Goal: Task Accomplishment & Management: Complete application form

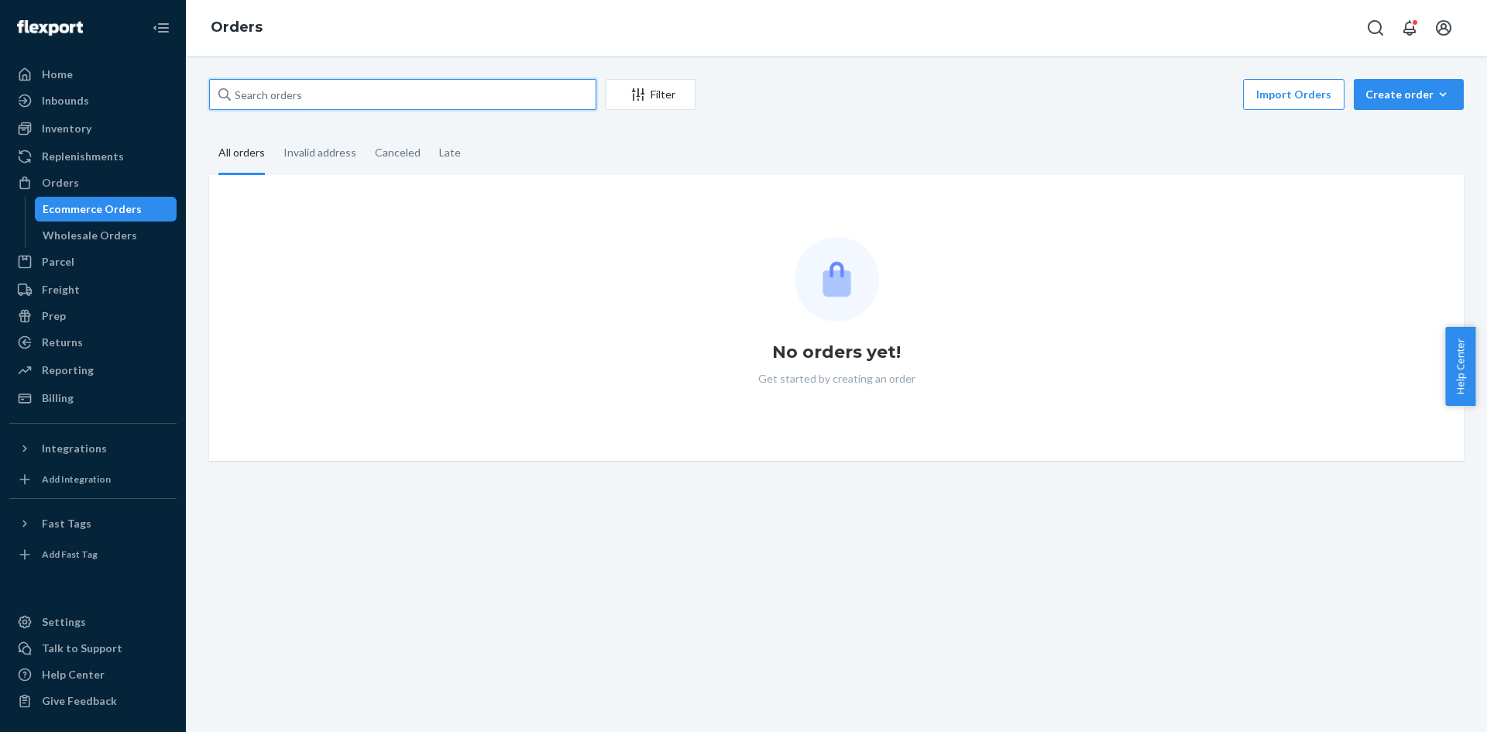
click at [453, 81] on input "text" at bounding box center [402, 94] width 387 height 31
click at [1375, 103] on button "Create order Ecommerce order Removal order" at bounding box center [1409, 94] width 110 height 31
click at [1380, 136] on span "Ecommerce order" at bounding box center [1418, 131] width 96 height 11
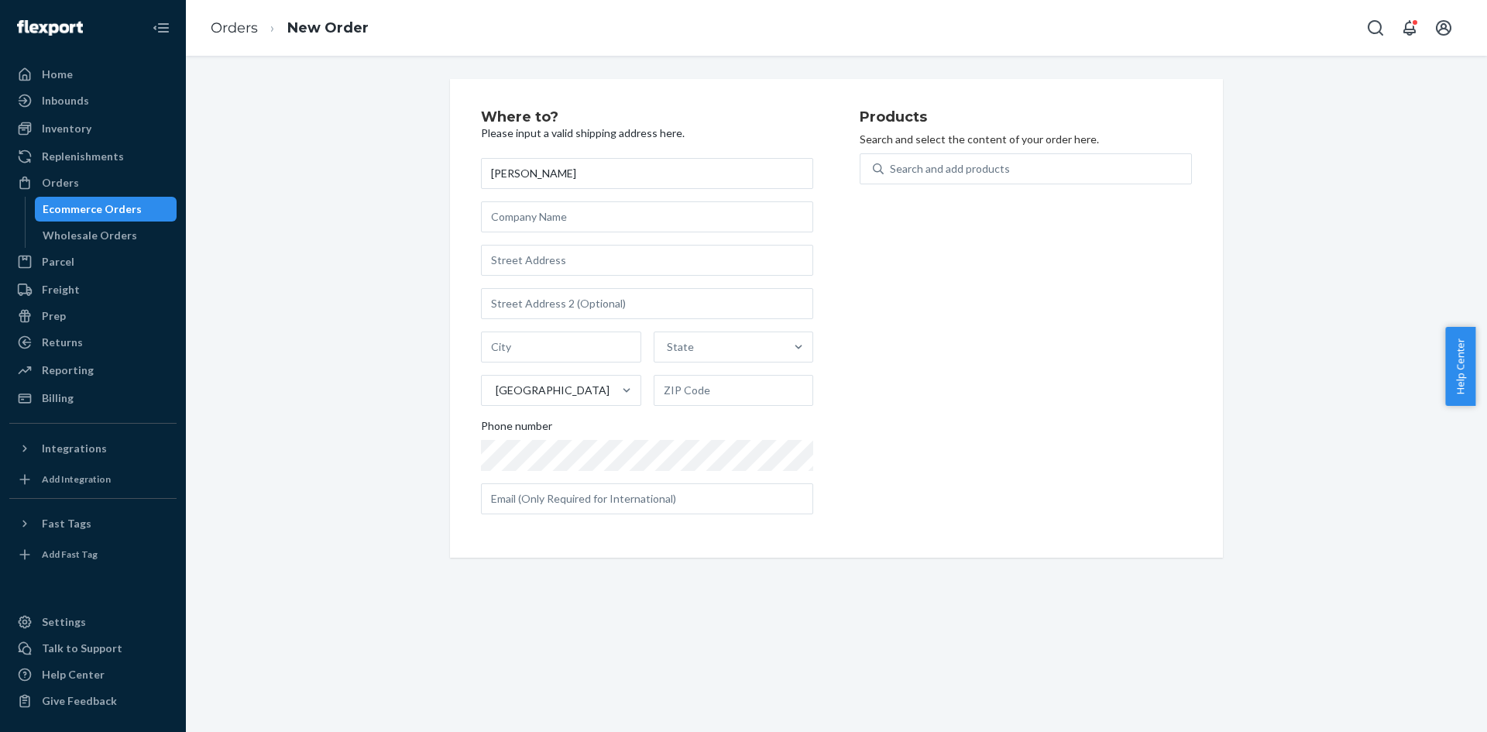
type input "[PERSON_NAME]"
click at [542, 391] on div "[GEOGRAPHIC_DATA]" at bounding box center [553, 390] width 114 height 15
click at [496, 391] on input "option [GEOGRAPHIC_DATA] focused, 1 of 241. 241 results available. Use Up and D…" at bounding box center [495, 390] width 2 height 15
type input "United"
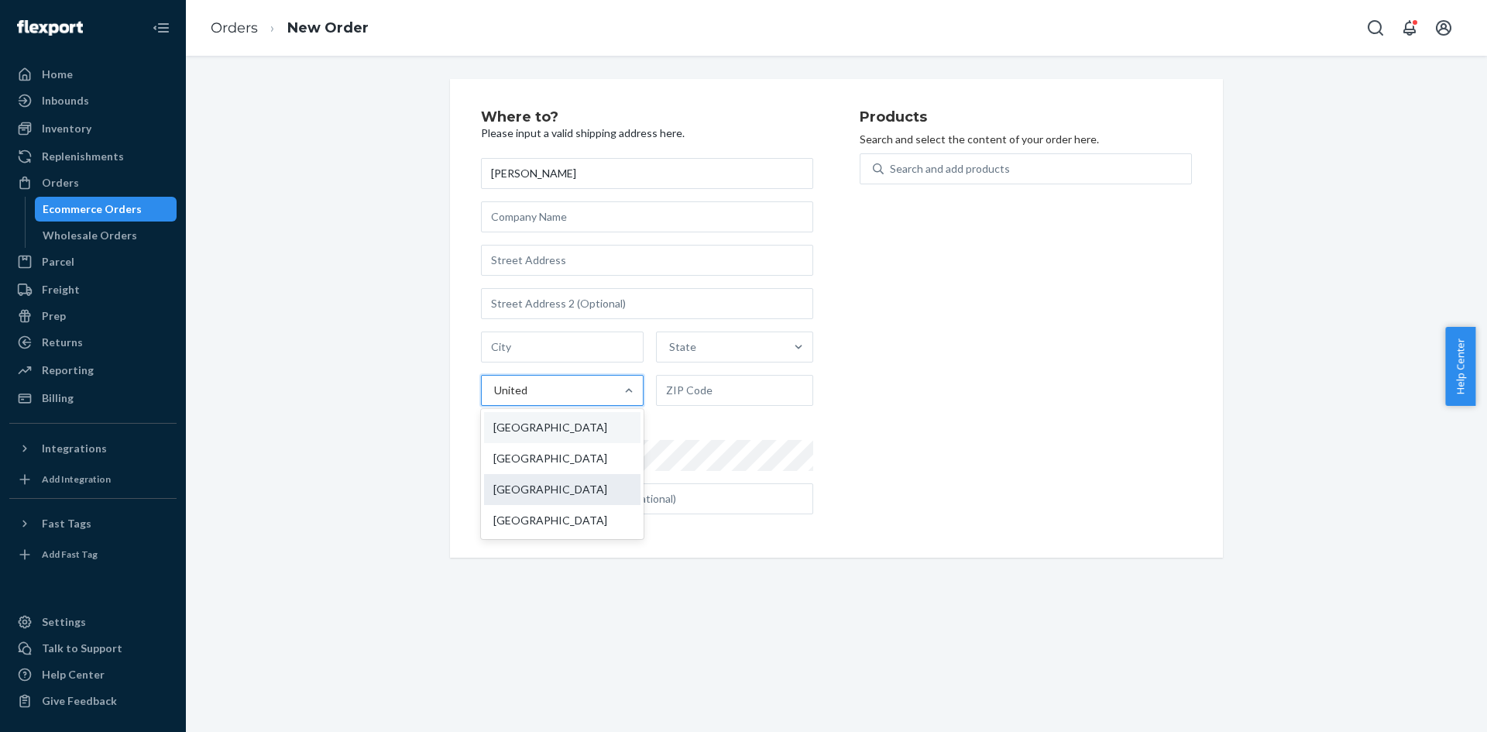
click at [532, 496] on div "[GEOGRAPHIC_DATA]" at bounding box center [562, 489] width 156 height 31
click at [528, 398] on input "United" at bounding box center [511, 390] width 34 height 15
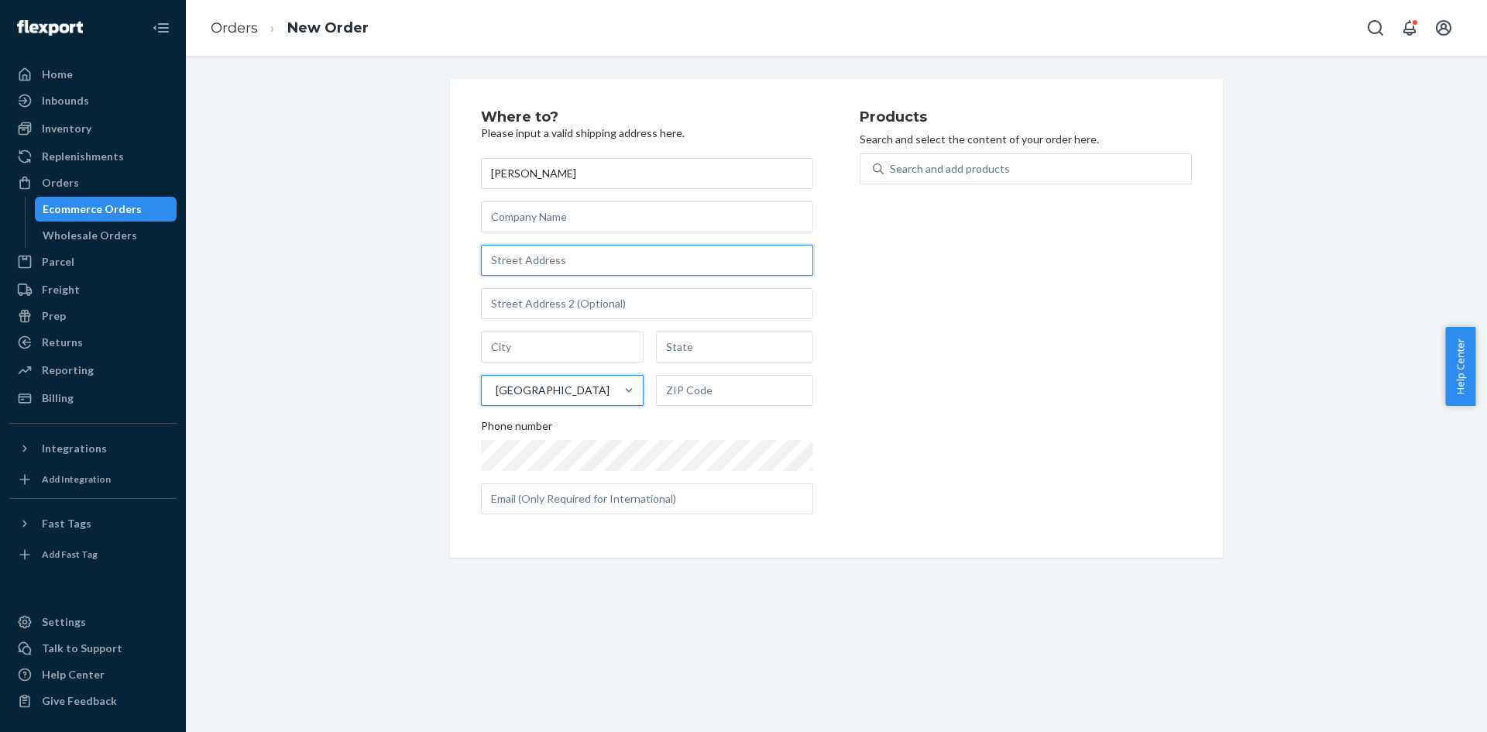
click at [533, 275] on input "text" at bounding box center [647, 260] width 332 height 31
paste input "[STREET_ADDRESS][PERSON_NAME][PERSON_NAME]"
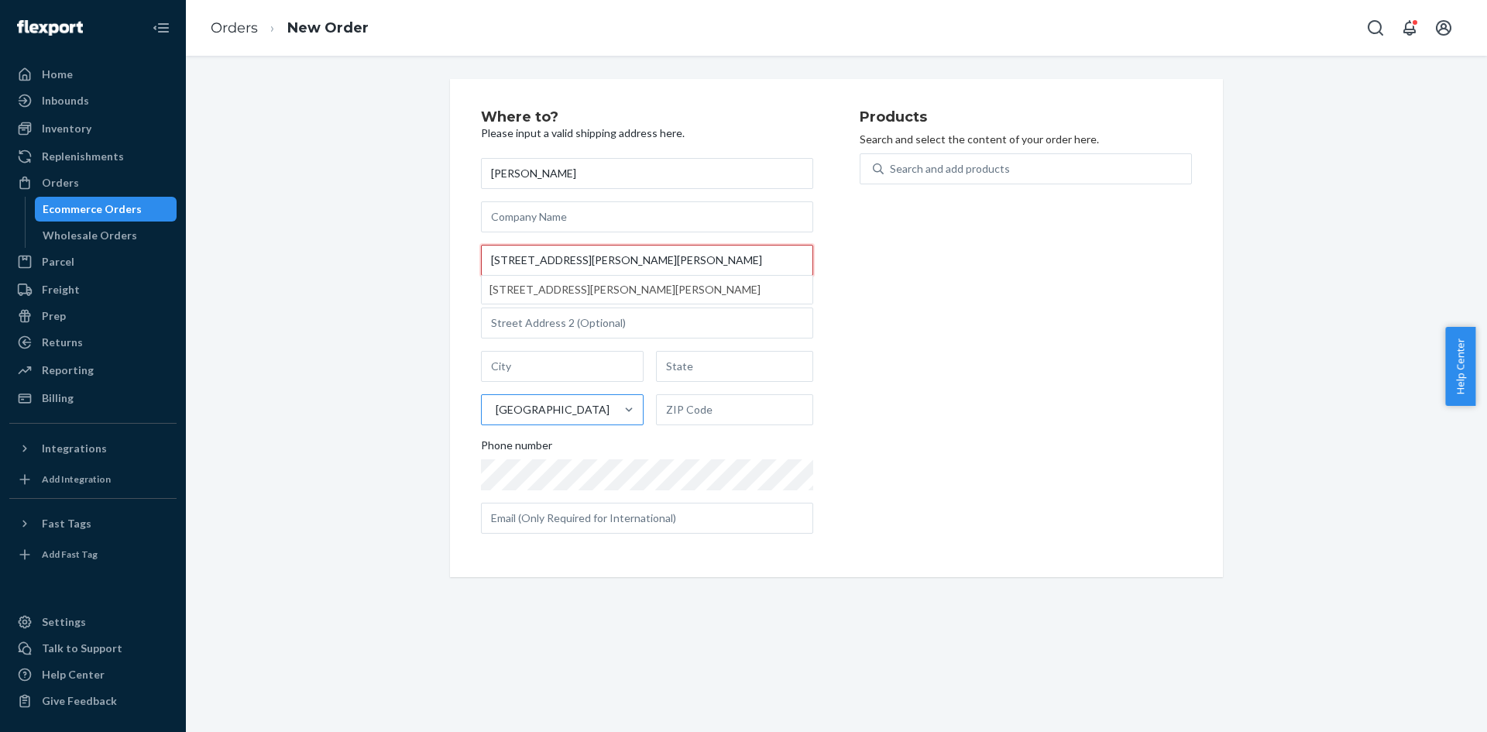
paste input "WA6 0ER"
type input "[STREET_ADDRESS][PERSON_NAME][PERSON_NAME]"
type input "Helsby"
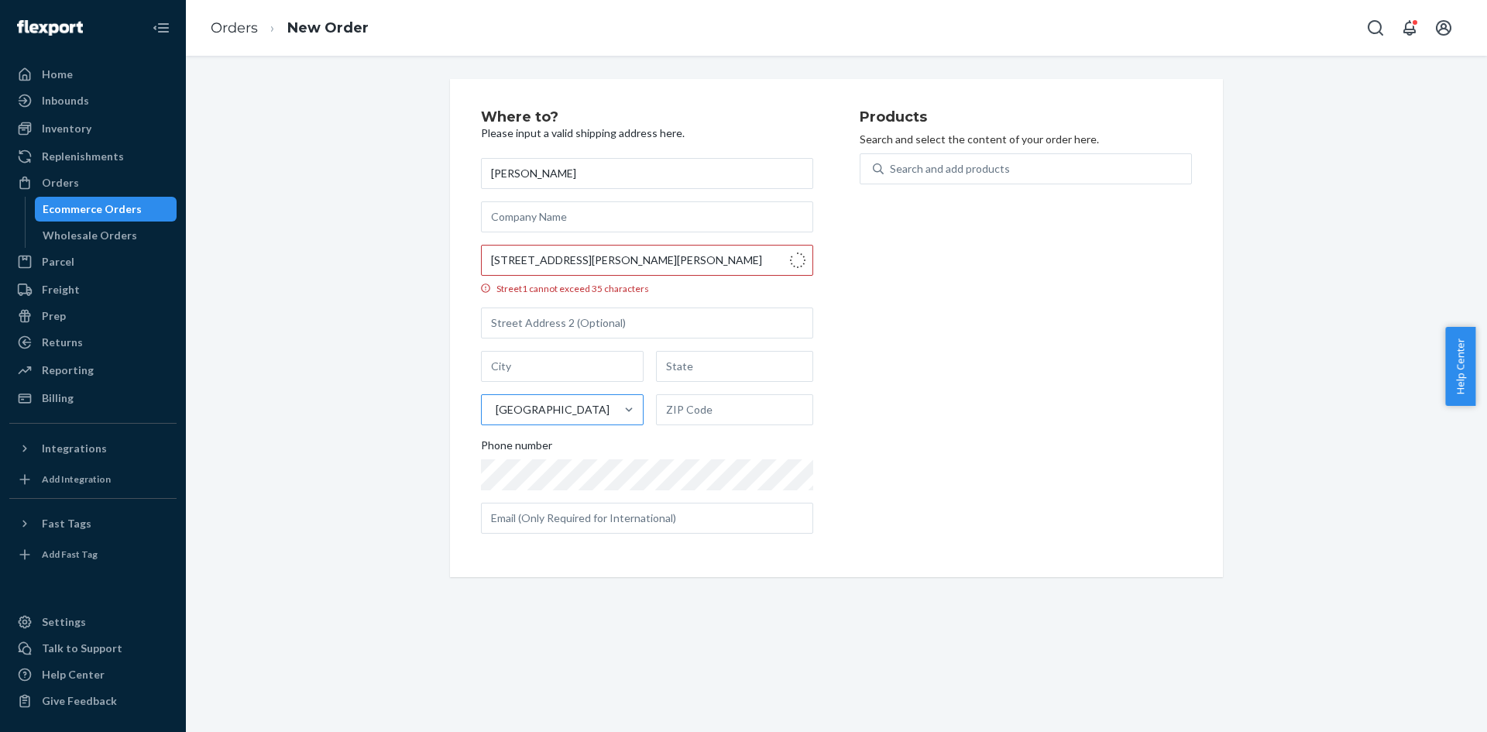
type input "WA6 0ER"
type input "[STREET_ADDRESS][PERSON_NAME]"
type input "[GEOGRAPHIC_DATA]"
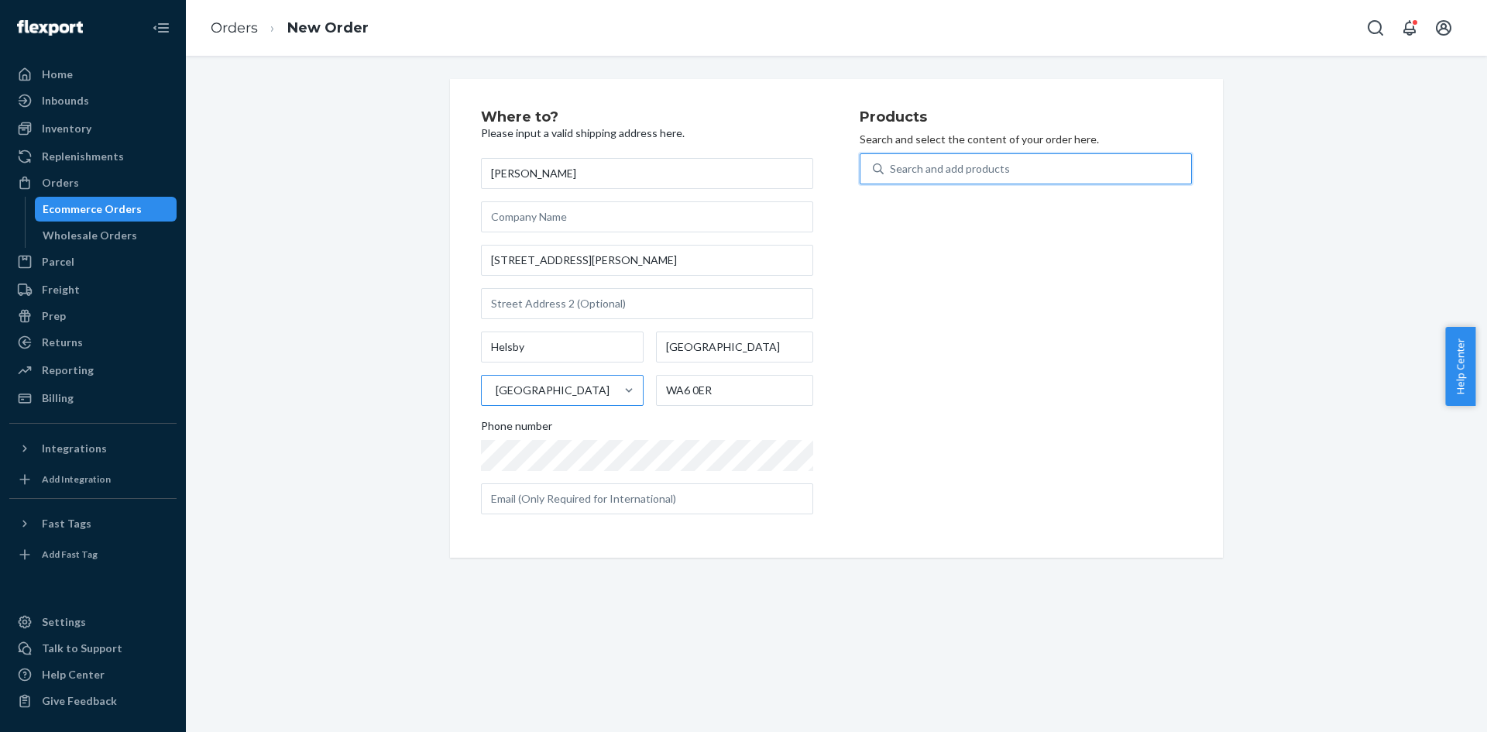
click at [971, 174] on div "Search and add products" at bounding box center [950, 168] width 120 height 15
click at [891, 174] on input "0 results available. Use Up and Down to choose options, press Enter to select t…" at bounding box center [891, 168] width 2 height 15
type input "Ford sill"
click at [929, 214] on div "FORDSILL" at bounding box center [993, 220] width 242 height 13
click at [929, 177] on input "Ford sill" at bounding box center [909, 168] width 39 height 15
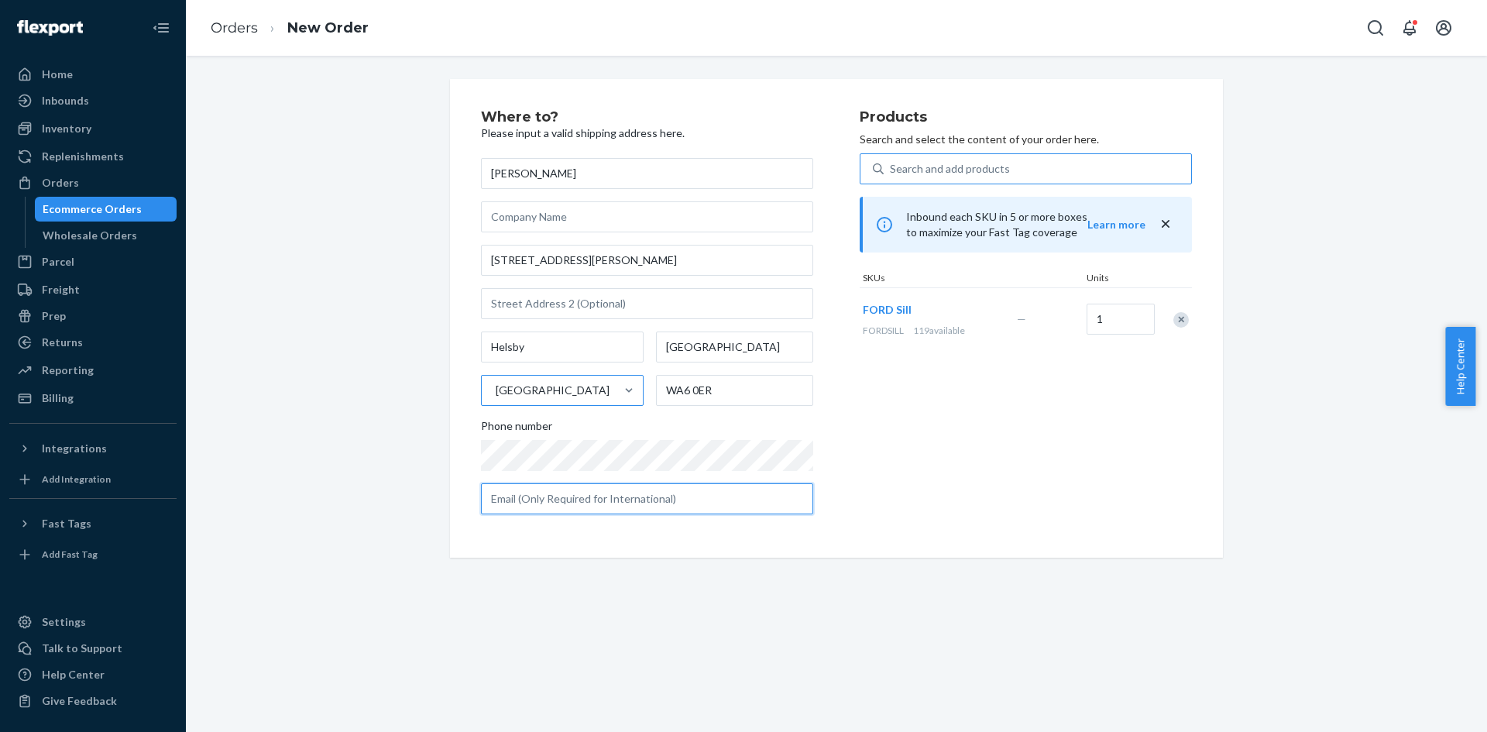
click at [532, 493] on input "text" at bounding box center [647, 498] width 332 height 31
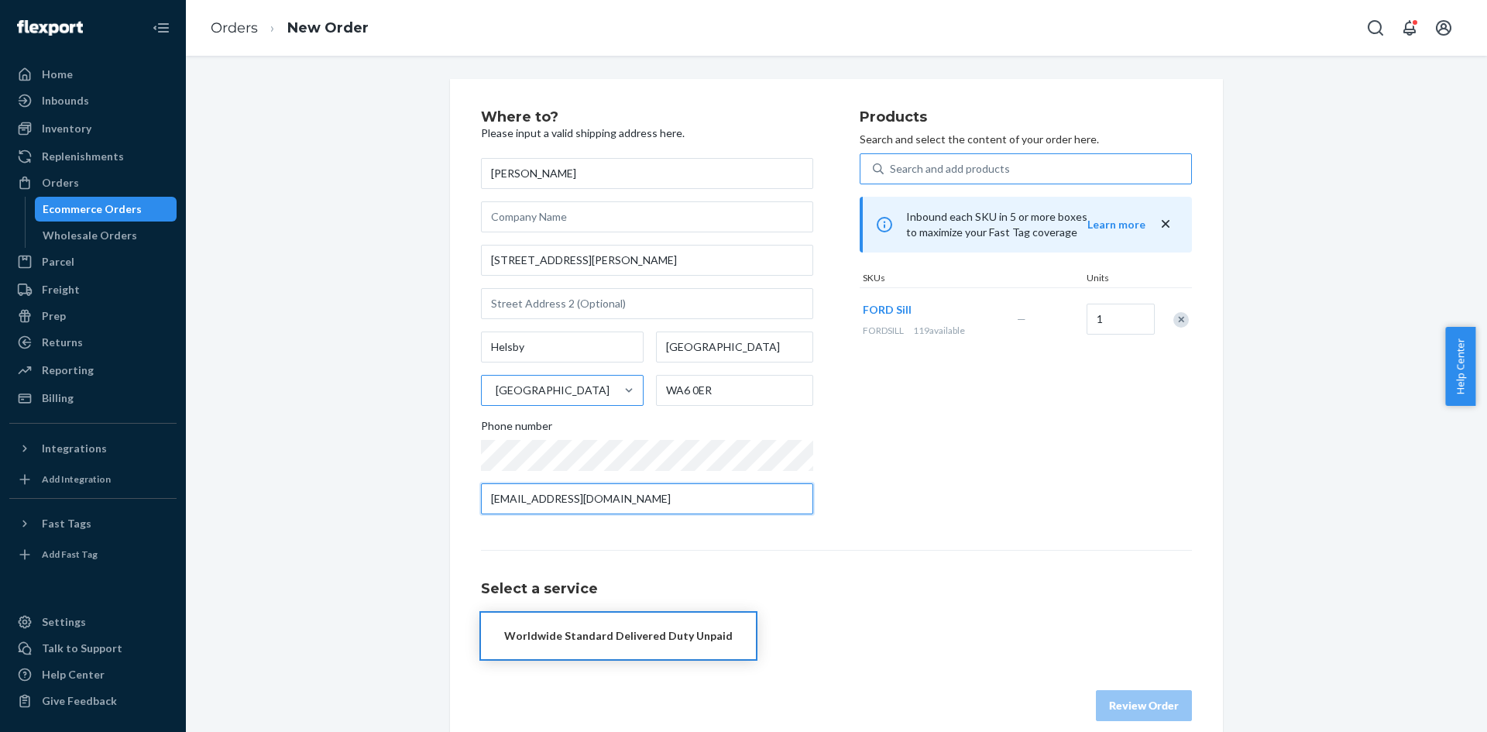
type input "[EMAIL_ADDRESS][DOMAIN_NAME]"
click at [634, 651] on button "Worldwide Standard Delivered Duty Unpaid" at bounding box center [618, 636] width 275 height 46
click at [1152, 713] on button "Review Order" at bounding box center [1144, 705] width 96 height 31
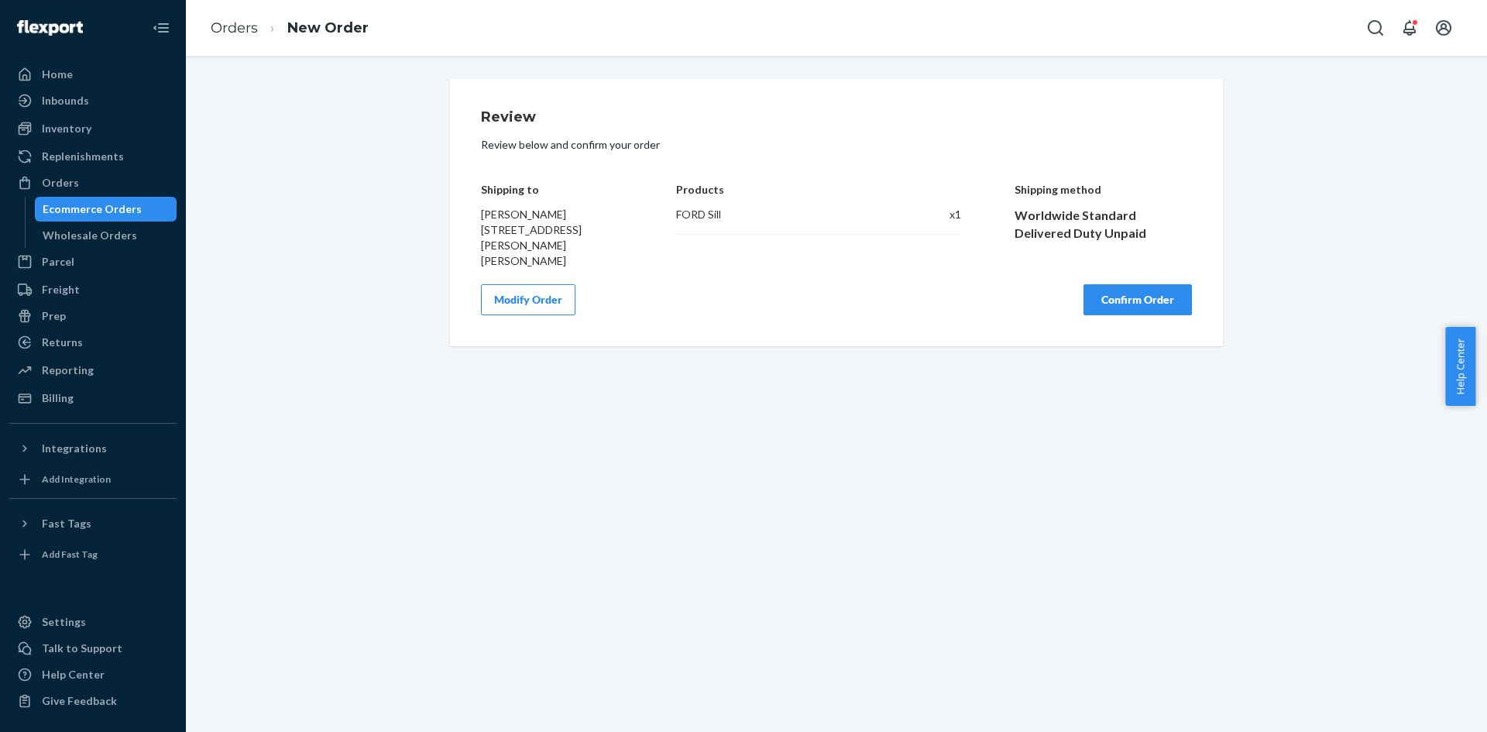
click at [510, 284] on button "Modify Order" at bounding box center [528, 299] width 94 height 31
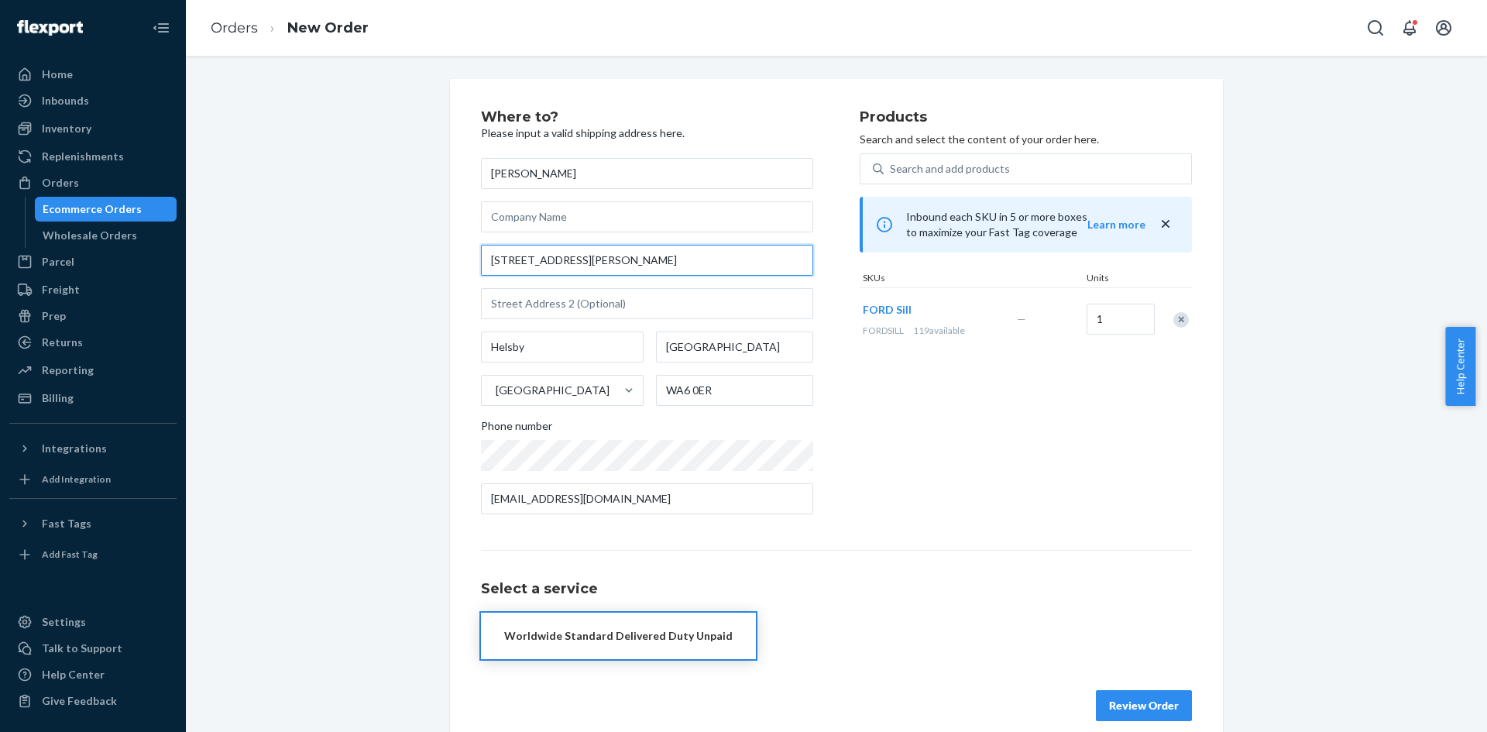
click at [586, 274] on input "[STREET_ADDRESS][PERSON_NAME]" at bounding box center [647, 260] width 332 height 31
paste input "nue Frodsham, [GEOGRAPHIC_DATA][PERSON_NAME] WA6 0ER [GEOGRAPHIC_DATA]"
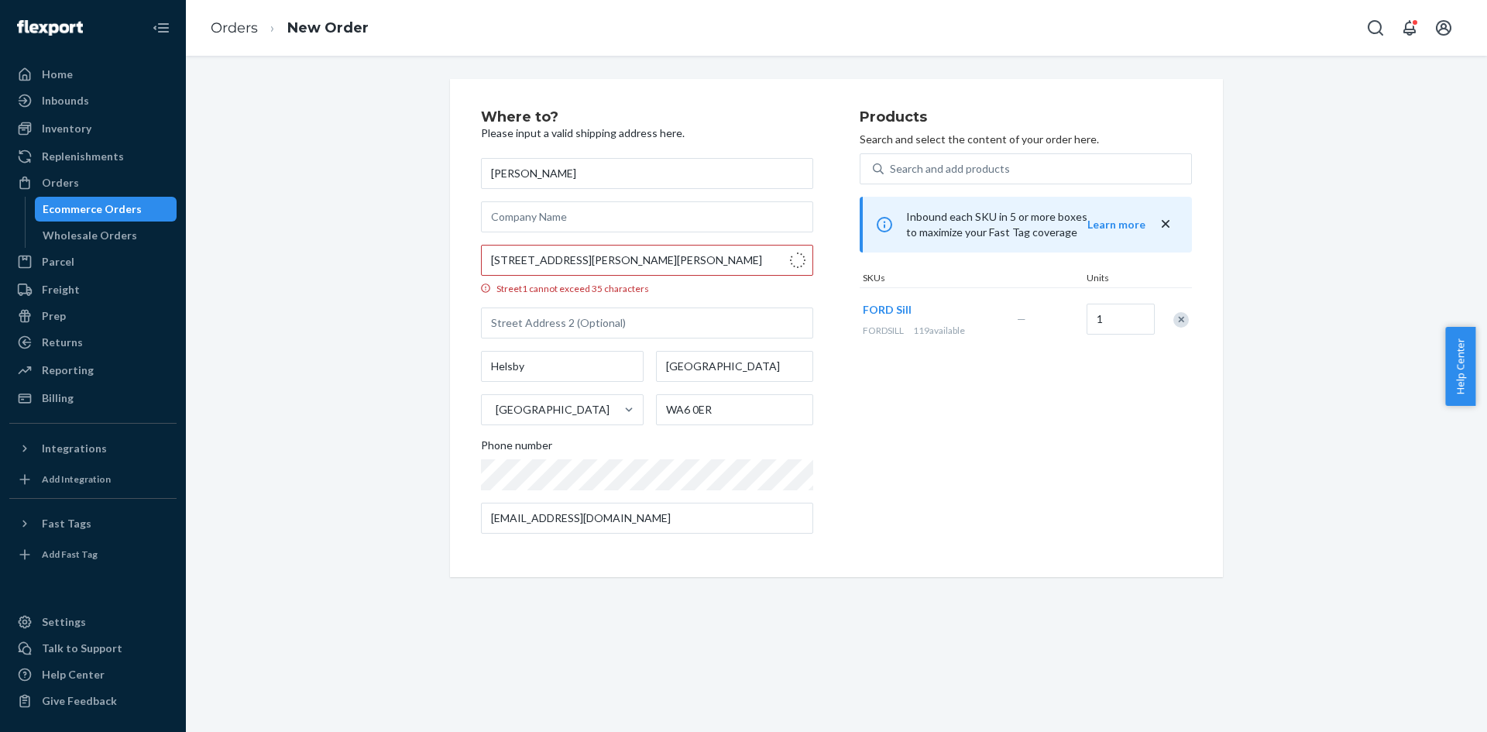
type input "[STREET_ADDRESS][PERSON_NAME]"
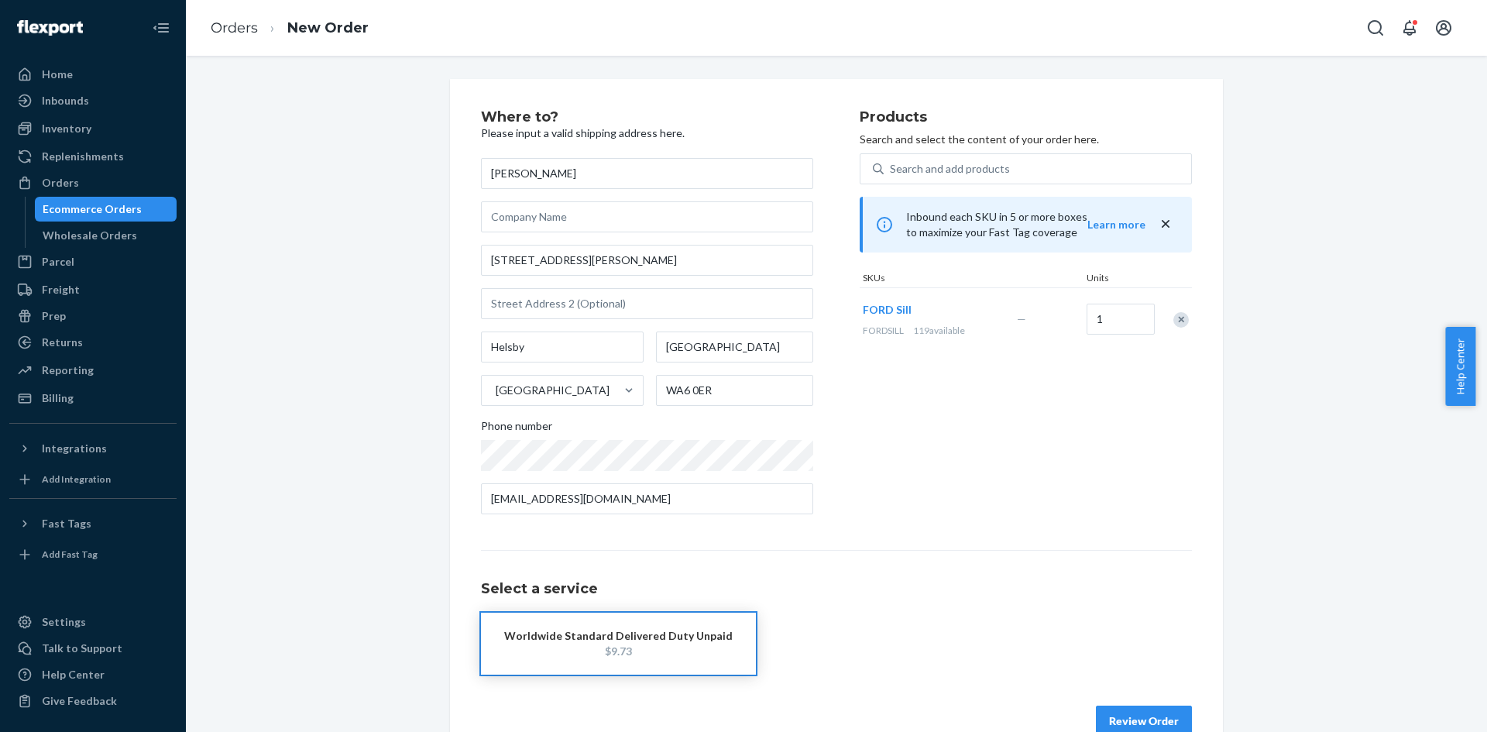
click at [620, 662] on button "Worldwide Standard Delivered Duty Unpaid $9.73" at bounding box center [618, 644] width 275 height 62
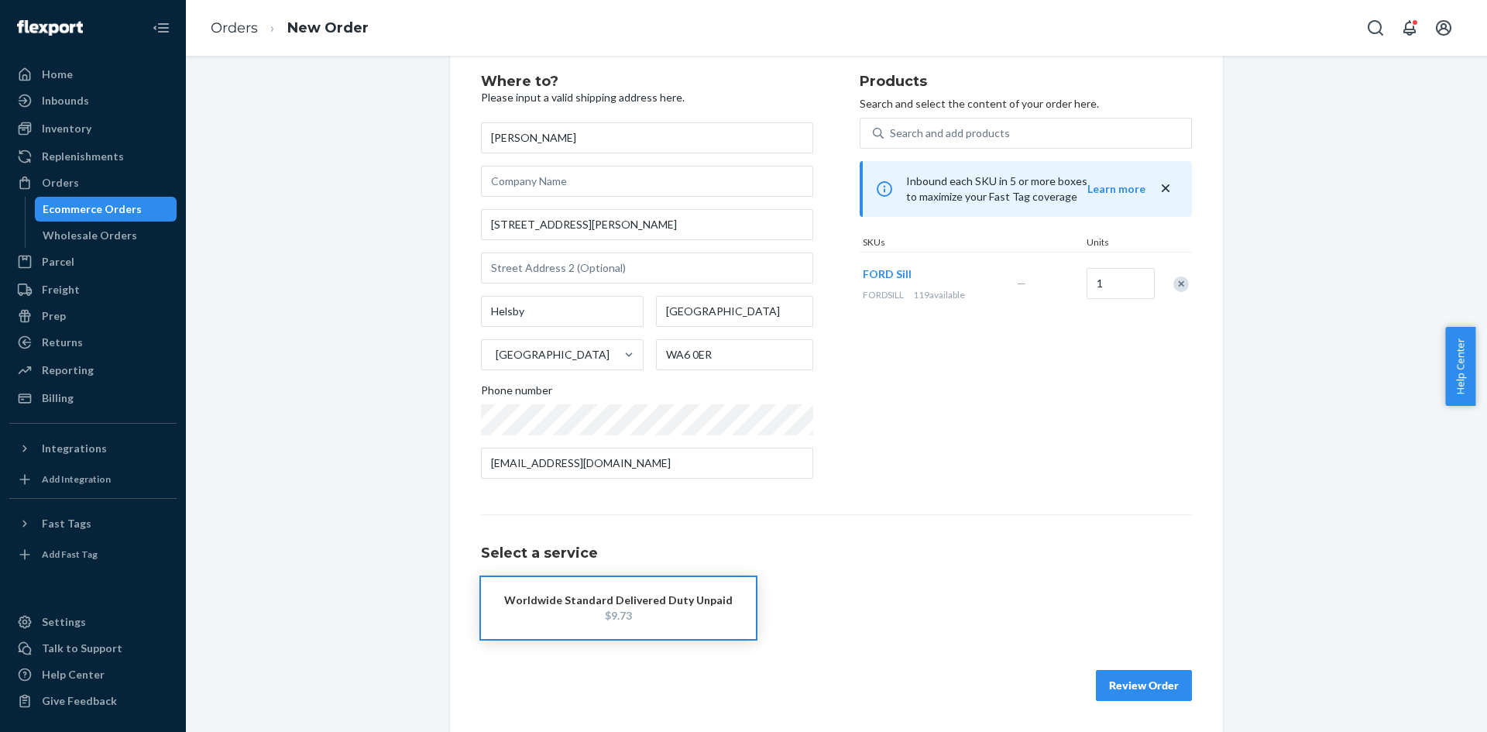
click at [1136, 681] on button "Review Order" at bounding box center [1144, 685] width 96 height 31
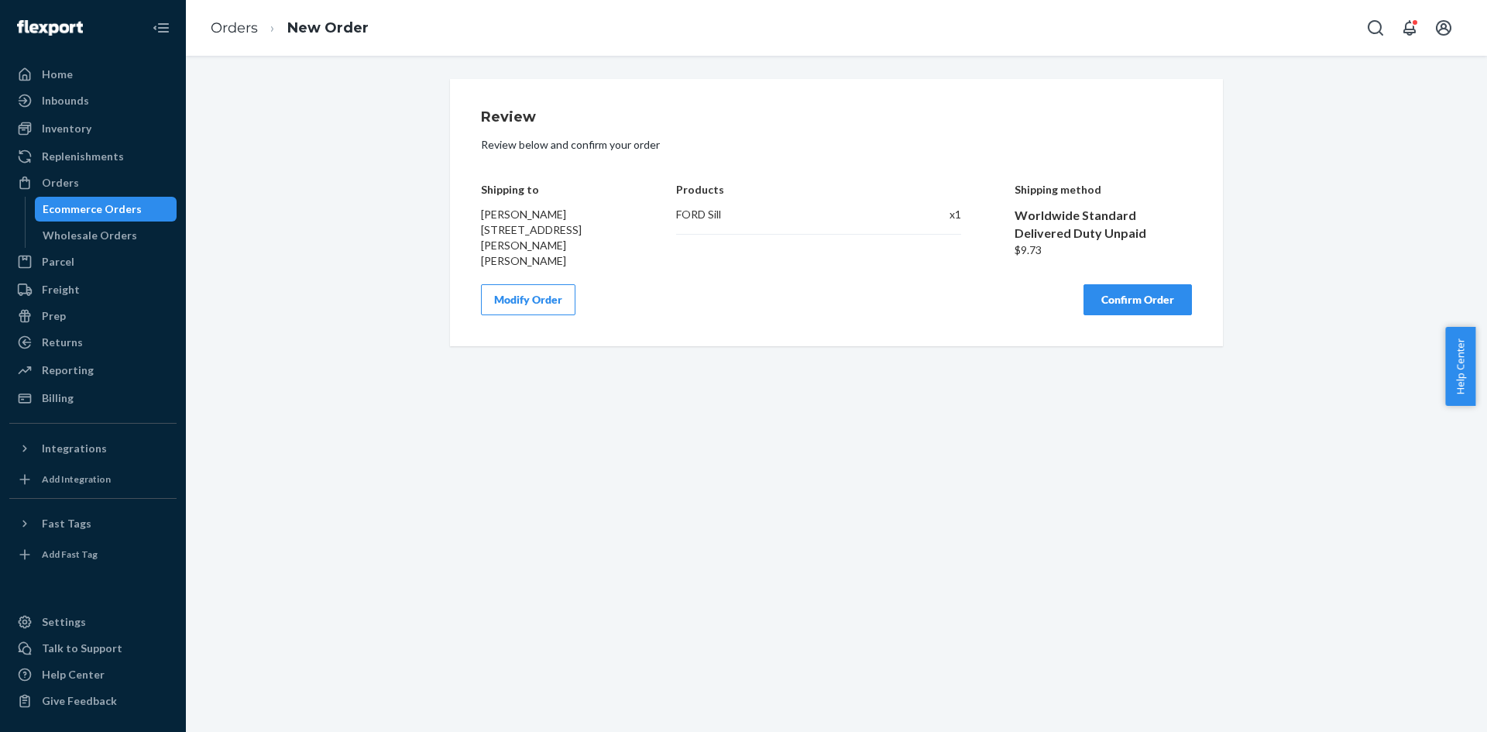
scroll to position [0, 0]
click at [1152, 303] on button "Confirm Order" at bounding box center [1138, 299] width 108 height 31
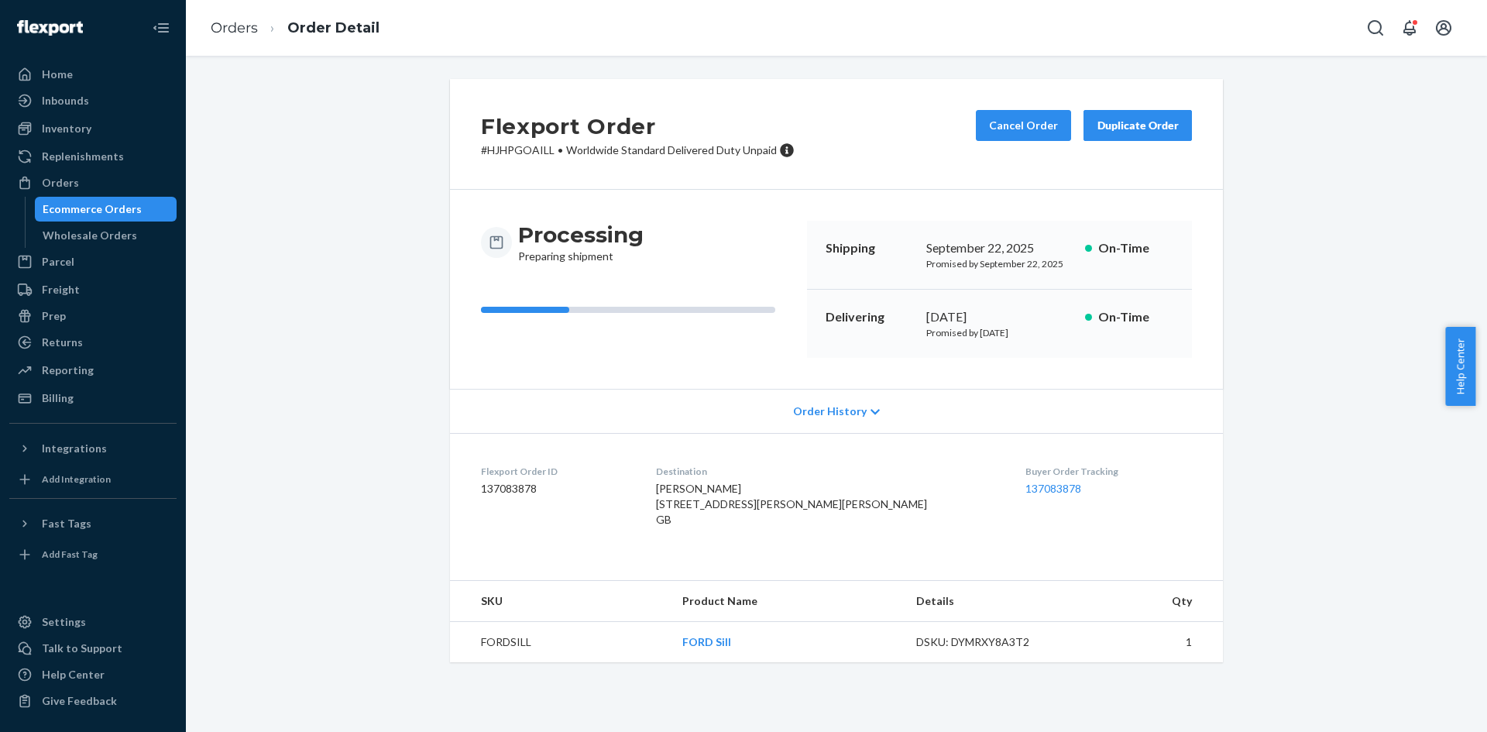
click at [148, 210] on div "Ecommerce Orders" at bounding box center [105, 209] width 139 height 22
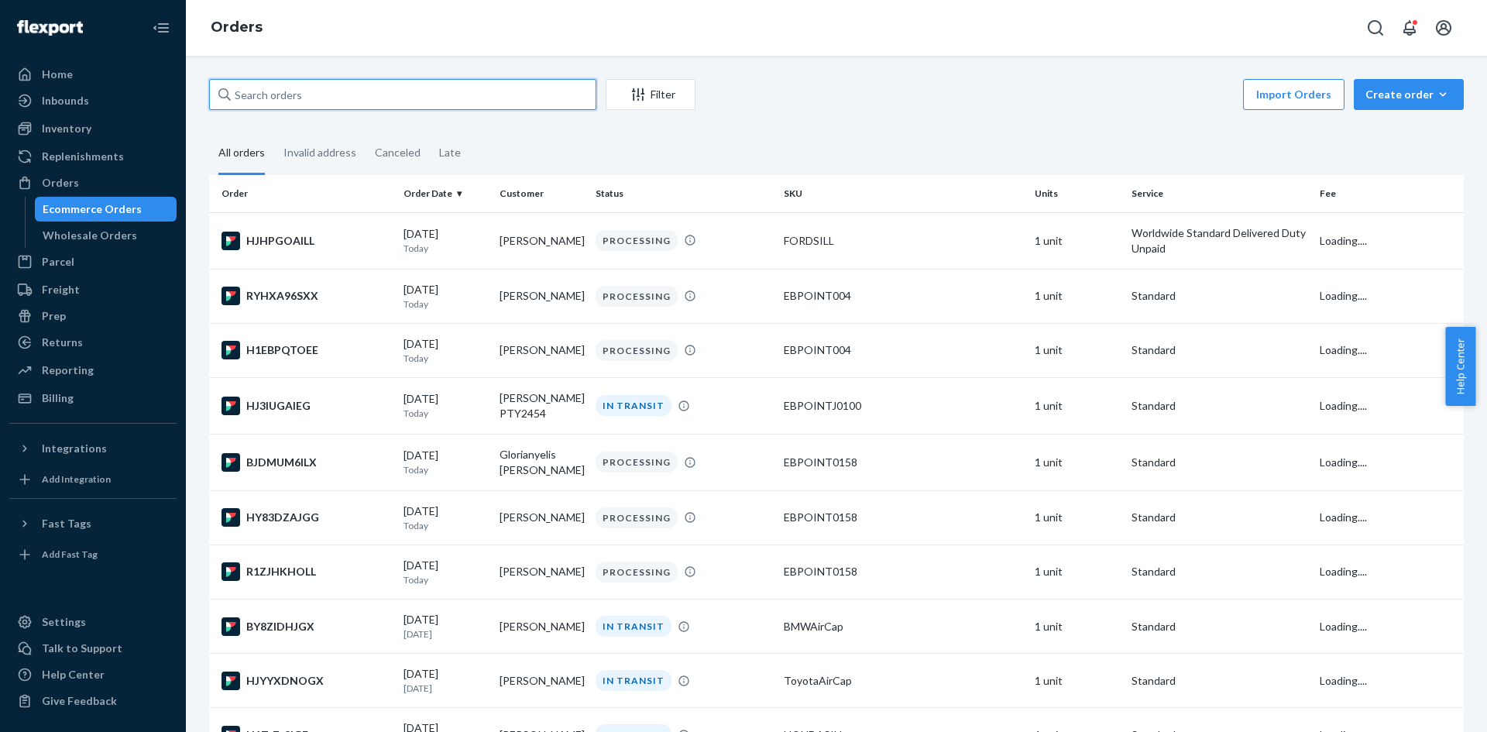
click at [303, 98] on input "text" at bounding box center [402, 94] width 387 height 31
paste input "[PERSON_NAME]"
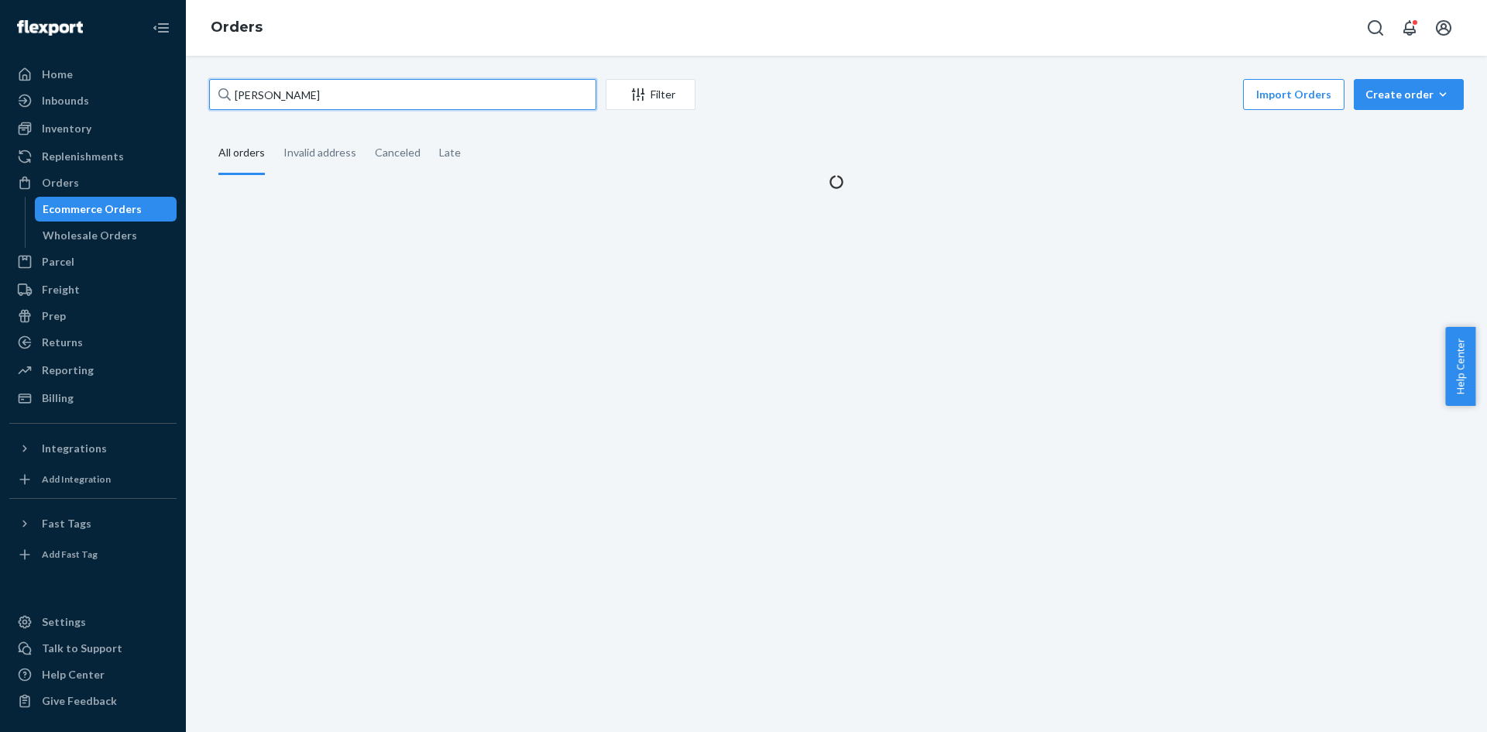
type input "[PERSON_NAME]"
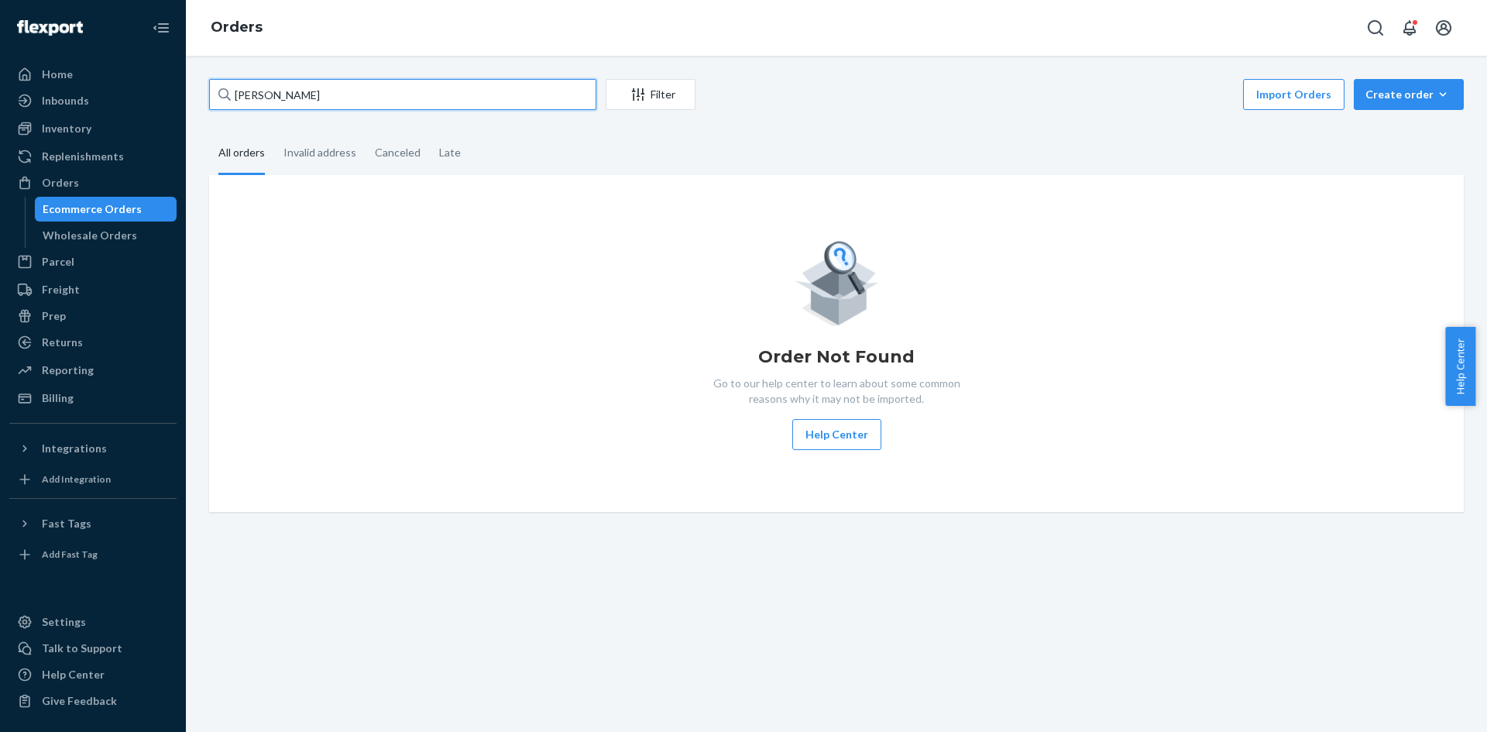
click at [443, 102] on input "[PERSON_NAME]" at bounding box center [402, 94] width 387 height 31
click at [248, 94] on input "[PERSON_NAME]" at bounding box center [402, 94] width 387 height 31
click at [333, 100] on input "[PERSON_NAME]" at bounding box center [402, 94] width 387 height 31
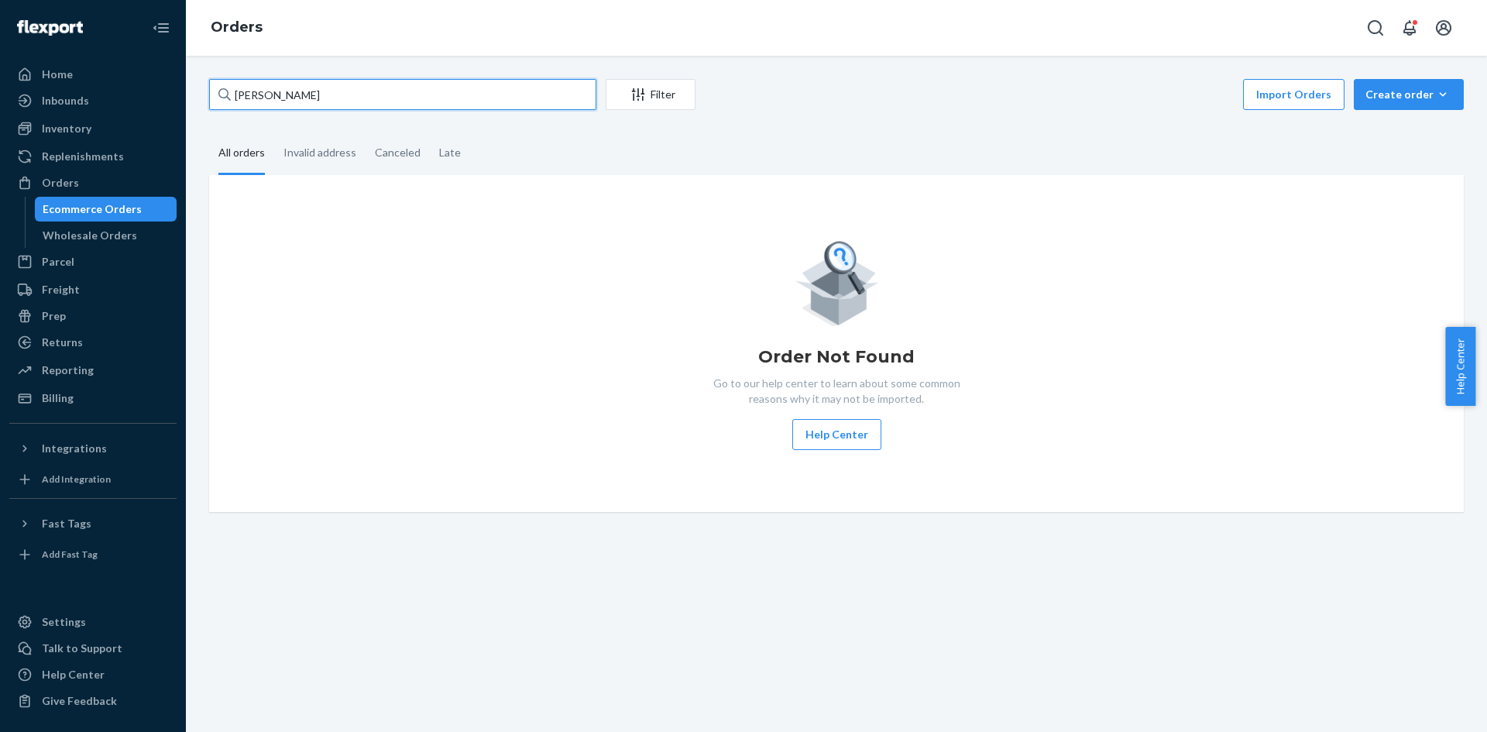
type input "[PERSON_NAME]"
click at [952, 143] on fieldset "All orders Invalid address Canceled Late" at bounding box center [836, 153] width 1255 height 43
click at [306, 100] on input "[PERSON_NAME]" at bounding box center [402, 94] width 387 height 31
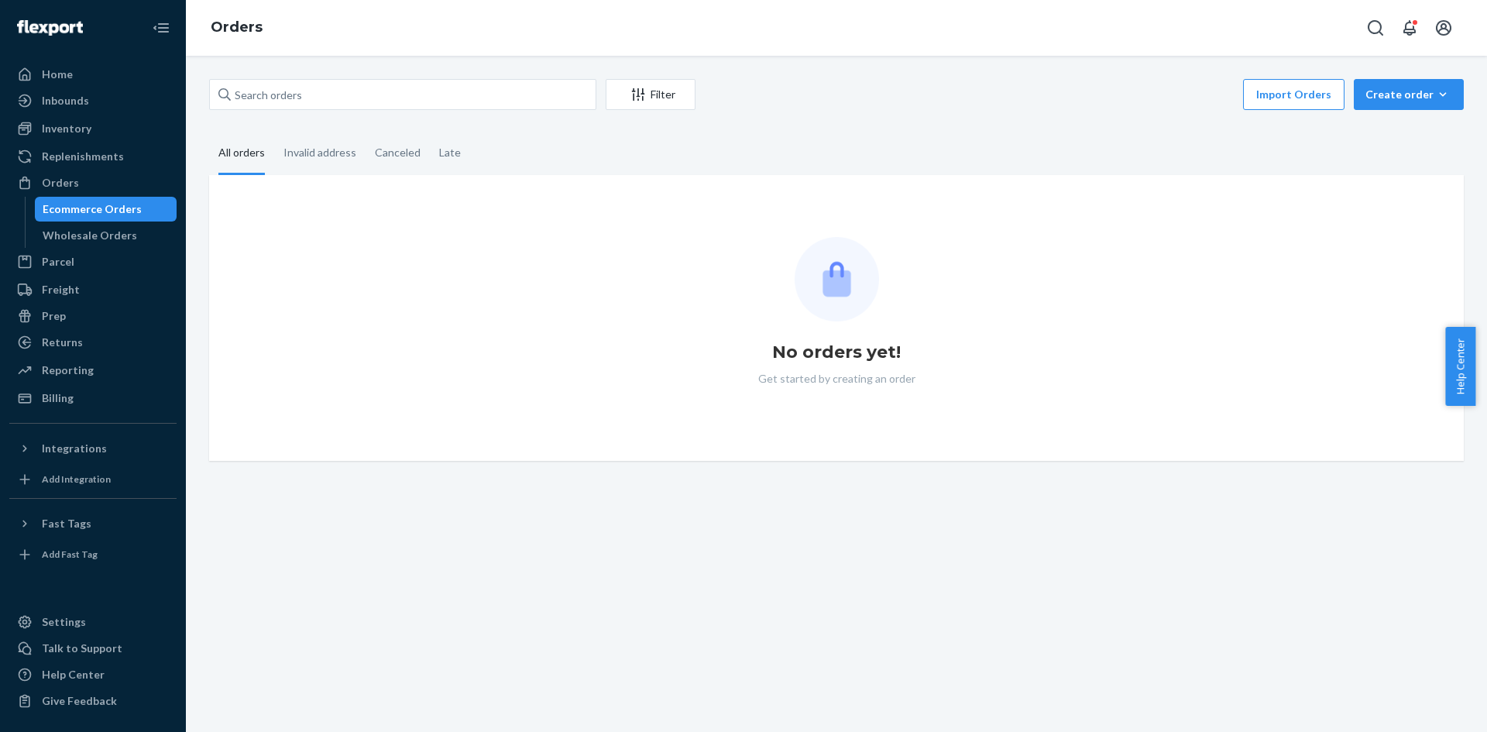
click at [583, 147] on fieldset "All orders Invalid address Canceled Late" at bounding box center [836, 153] width 1255 height 43
click at [296, 87] on input "text" at bounding box center [402, 94] width 387 height 31
paste input "[PERSON_NAME]"
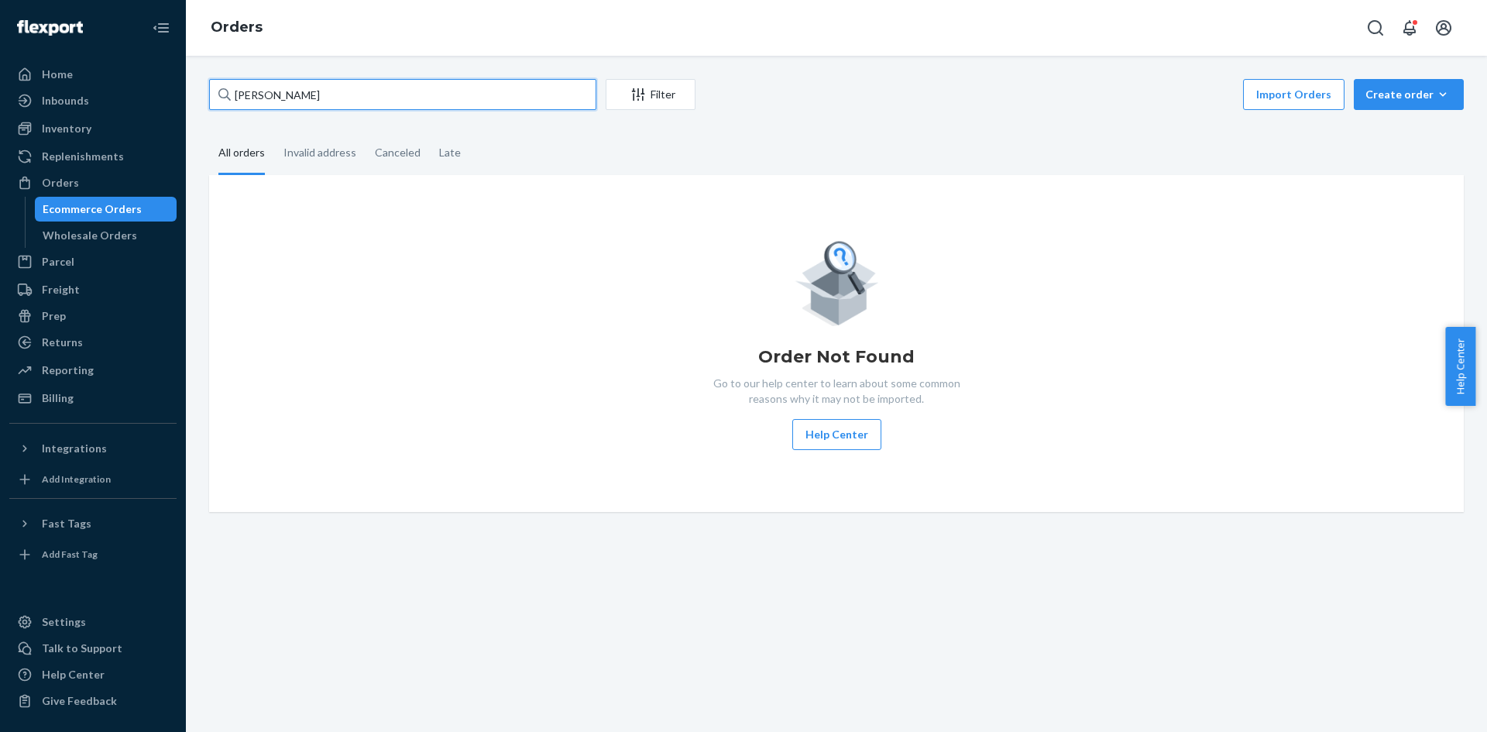
type input "[PERSON_NAME]"
click at [128, 208] on div "Ecommerce Orders" at bounding box center [92, 208] width 99 height 15
click at [338, 94] on input "[PERSON_NAME]" at bounding box center [402, 94] width 387 height 31
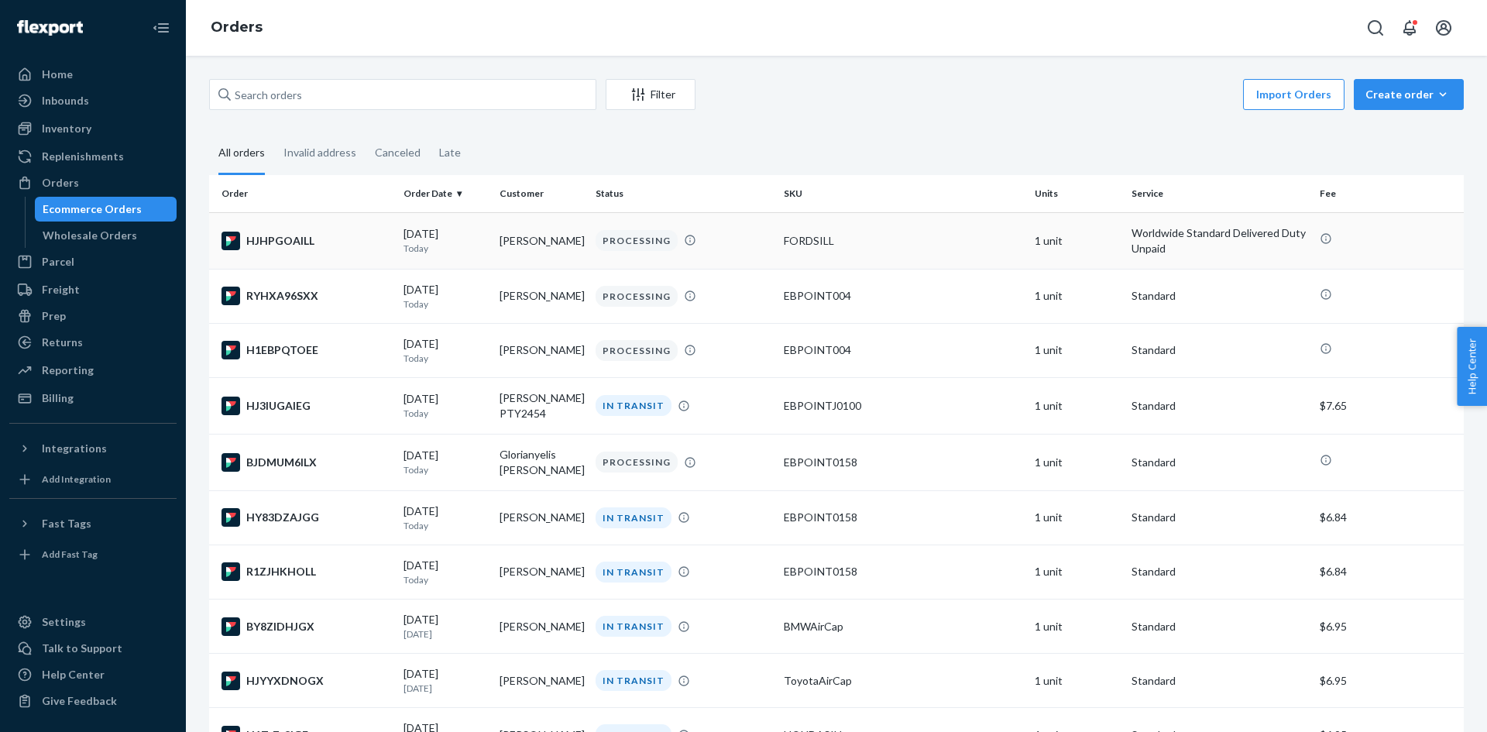
click at [544, 239] on td "[PERSON_NAME]" at bounding box center [541, 240] width 96 height 57
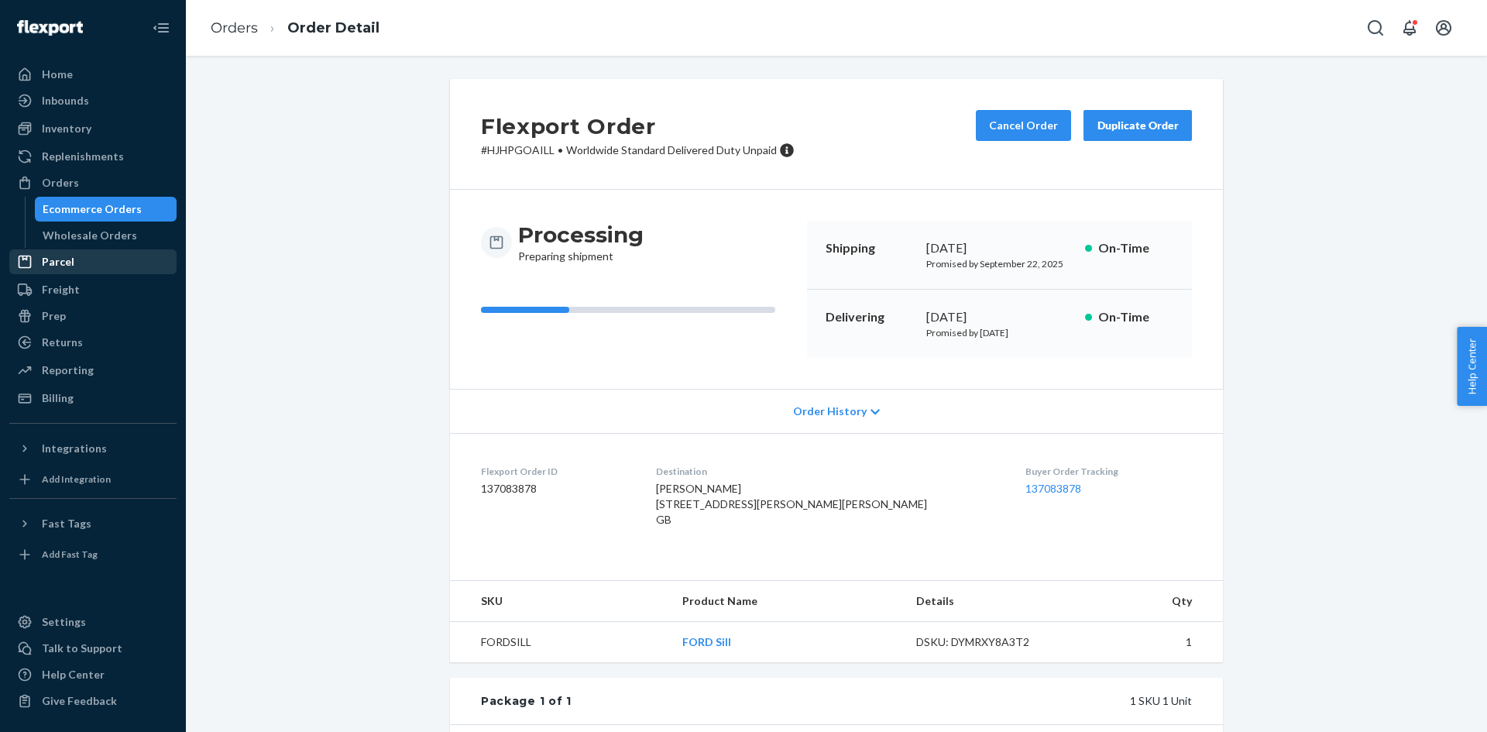
click at [64, 256] on div "Parcel" at bounding box center [58, 261] width 33 height 15
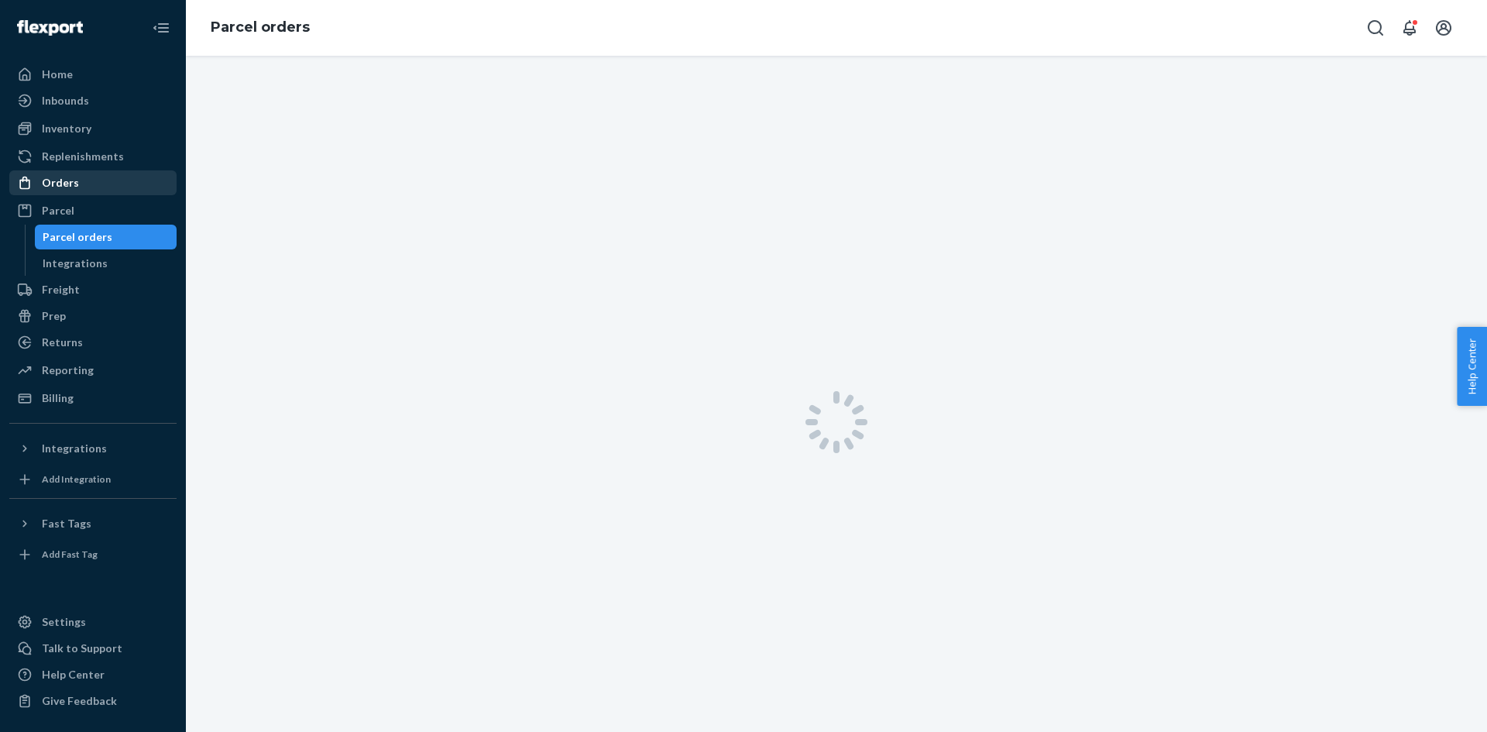
click at [73, 182] on div "Orders" at bounding box center [60, 182] width 37 height 15
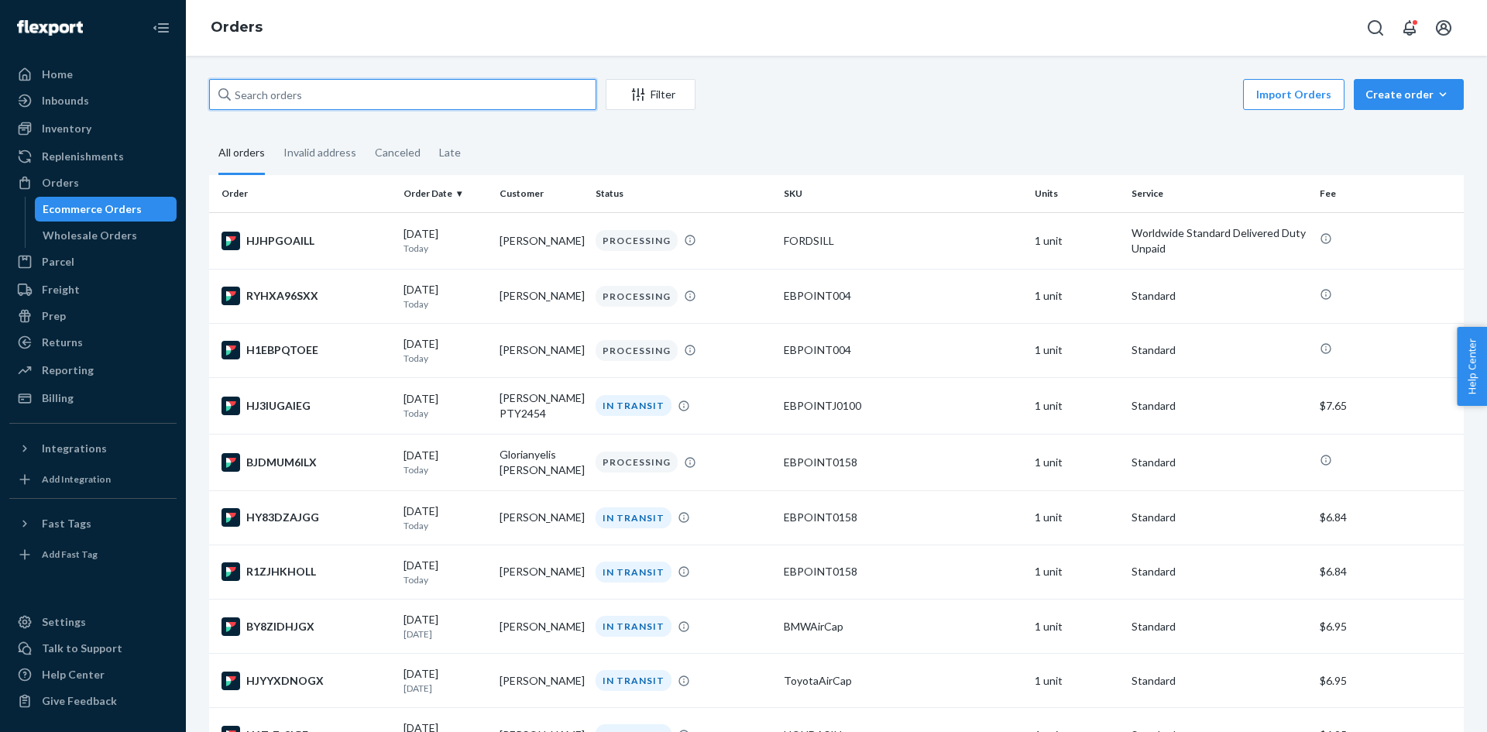
click at [320, 95] on input "text" at bounding box center [402, 94] width 387 height 31
paste input "[PERSON_NAME]"
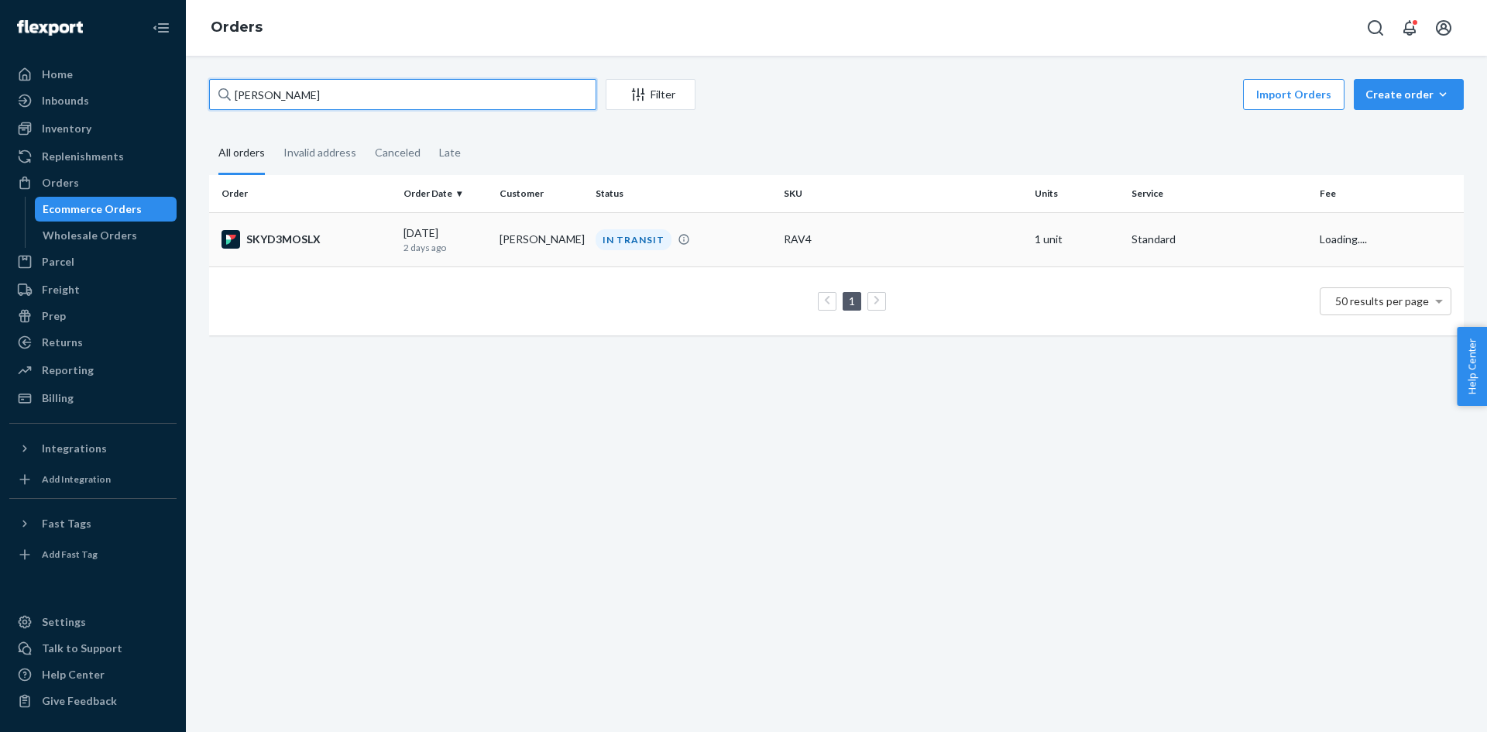
type input "[PERSON_NAME]"
click at [476, 232] on div "09/19/2025 2 days ago" at bounding box center [446, 239] width 84 height 29
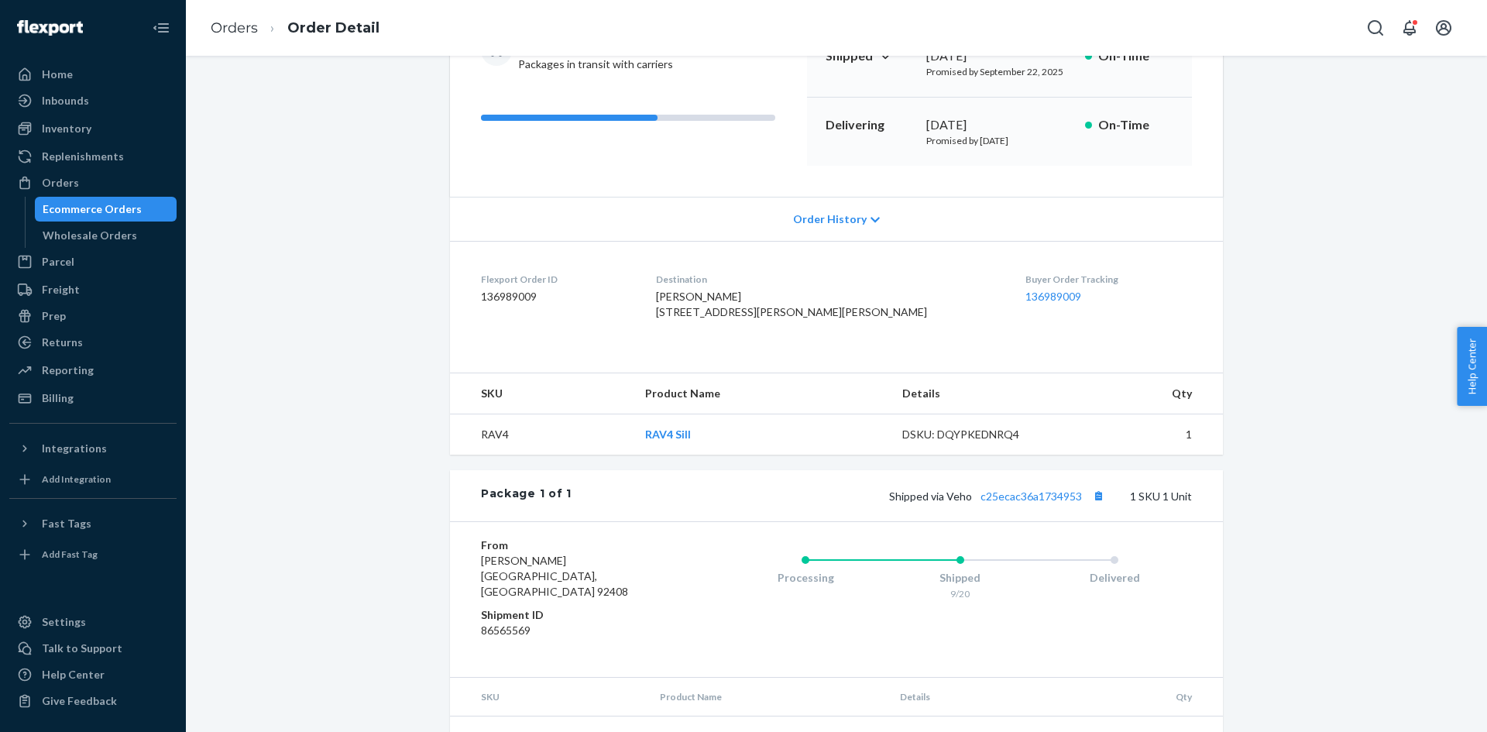
scroll to position [194, 0]
click at [1094, 504] on button "Copy tracking number" at bounding box center [1098, 494] width 20 height 20
click at [958, 504] on div "Shipped via Veho c25ecac36a1734953 1 SKU 1 Unit" at bounding box center [882, 494] width 620 height 20
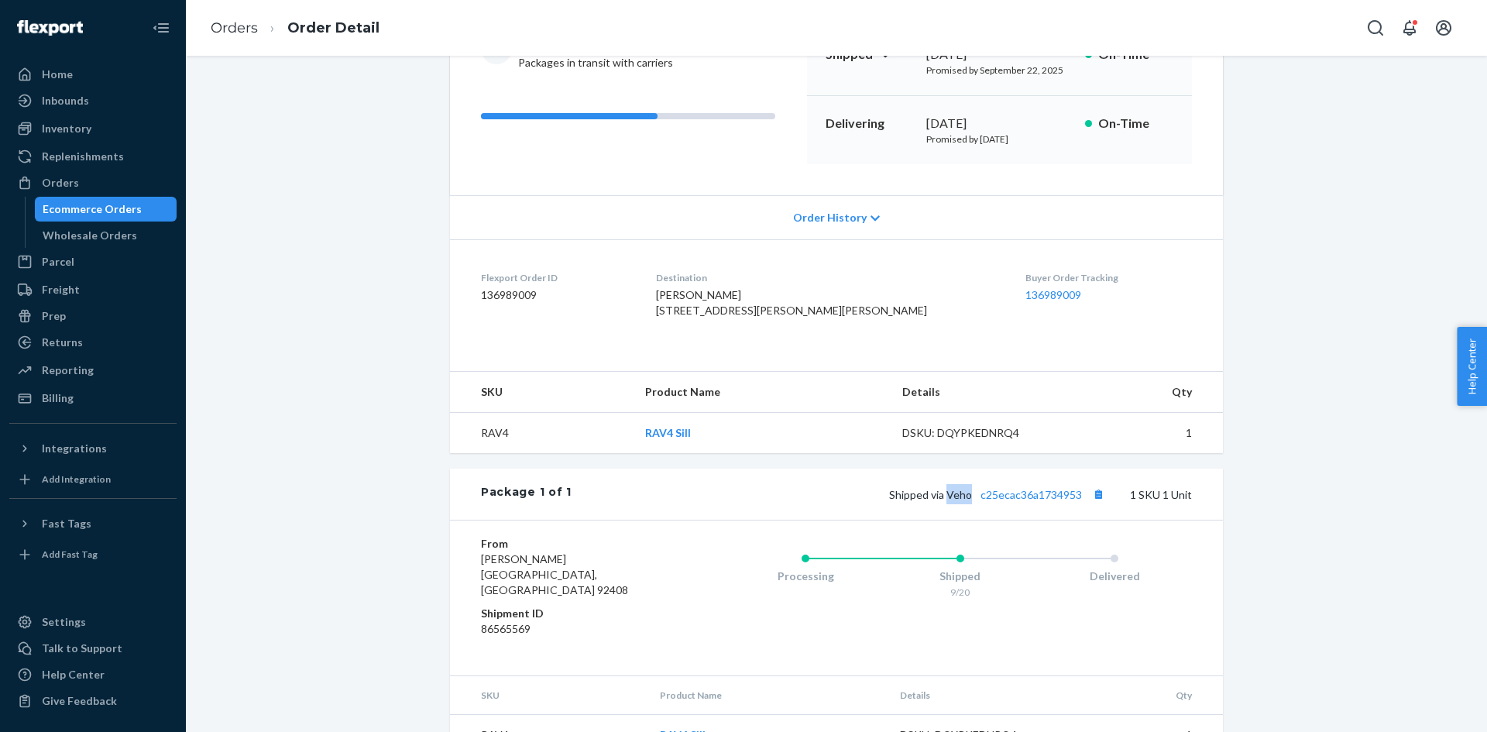
copy span "Veho"
click at [117, 208] on div "Ecommerce Orders" at bounding box center [92, 208] width 99 height 15
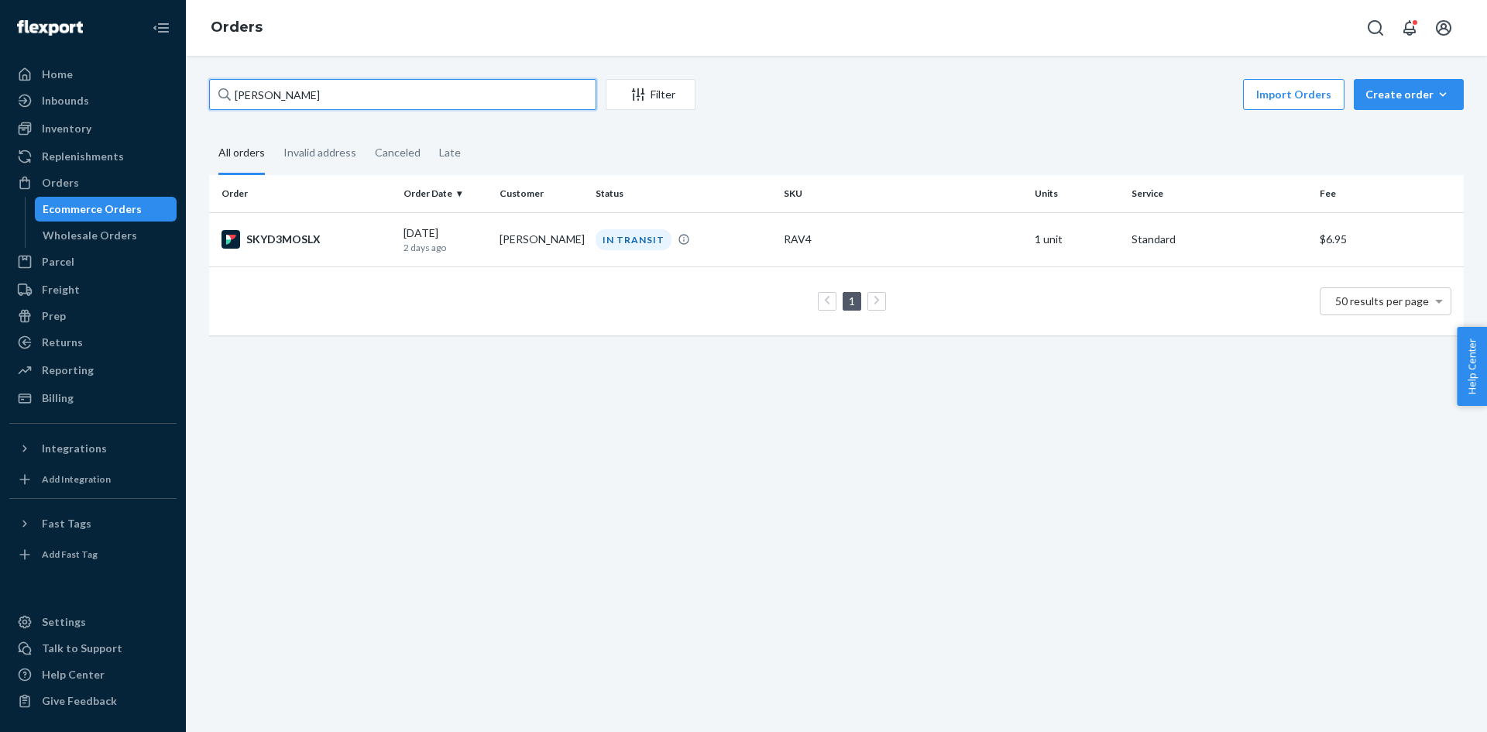
click at [376, 88] on input "[PERSON_NAME]" at bounding box center [402, 94] width 387 height 31
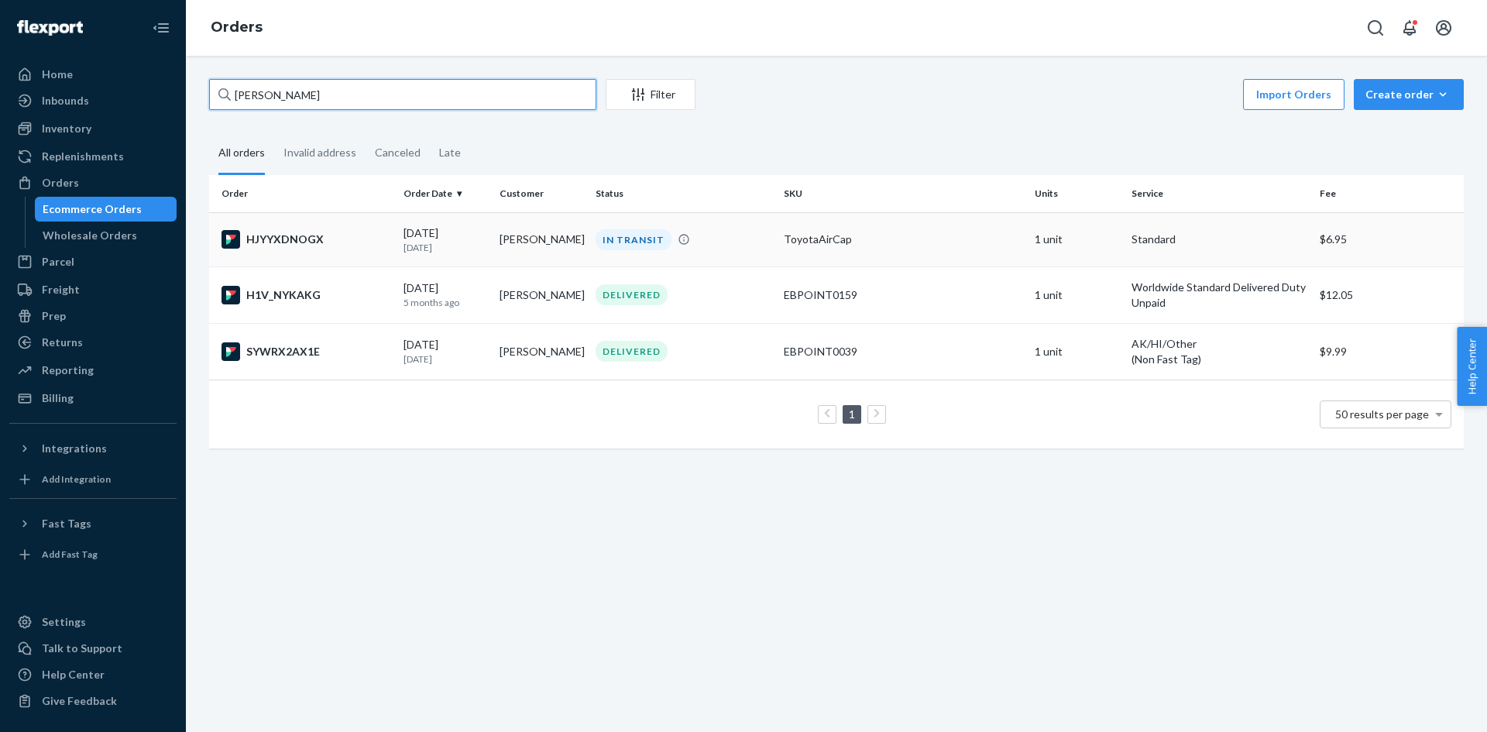
type input "Darren"
click at [528, 257] on td "[PERSON_NAME]" at bounding box center [541, 239] width 96 height 54
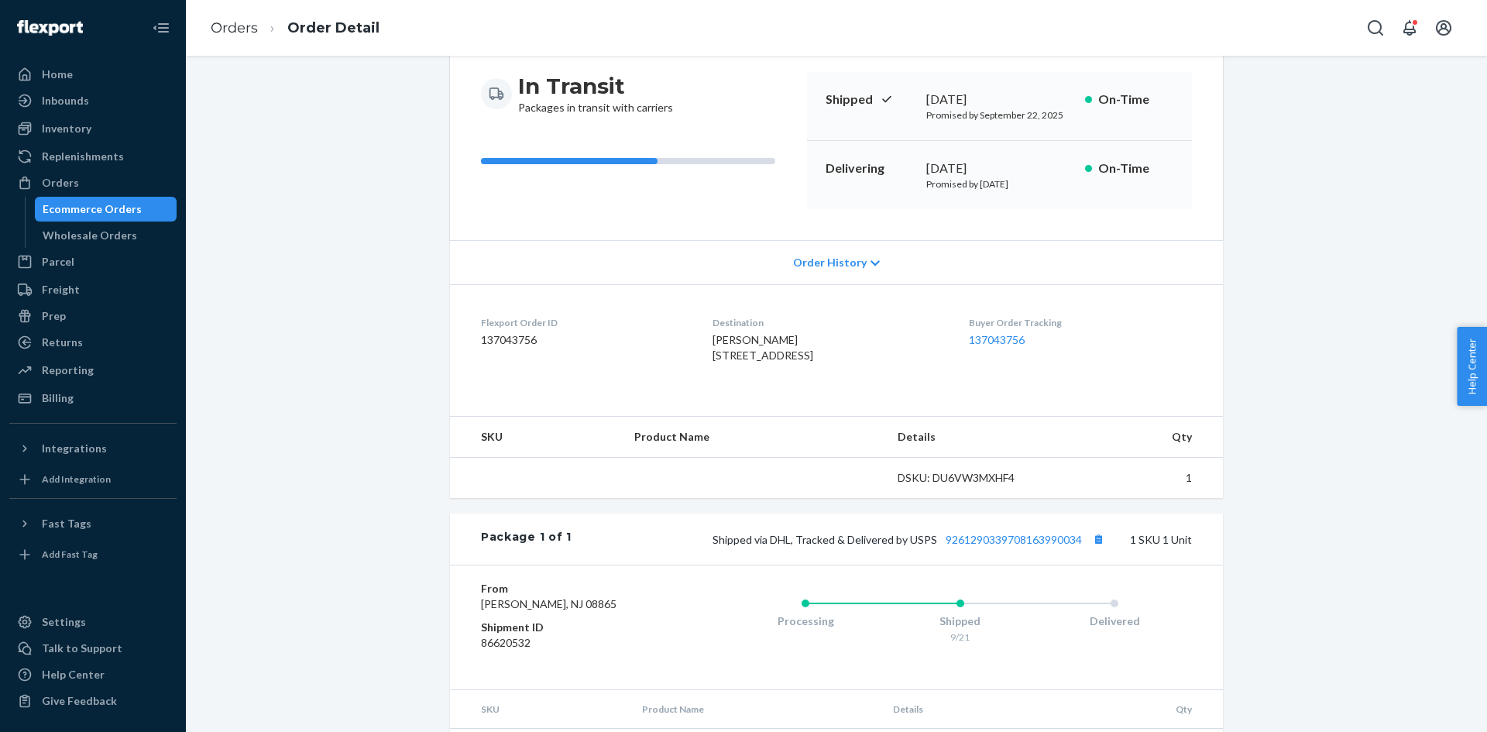
scroll to position [149, 0]
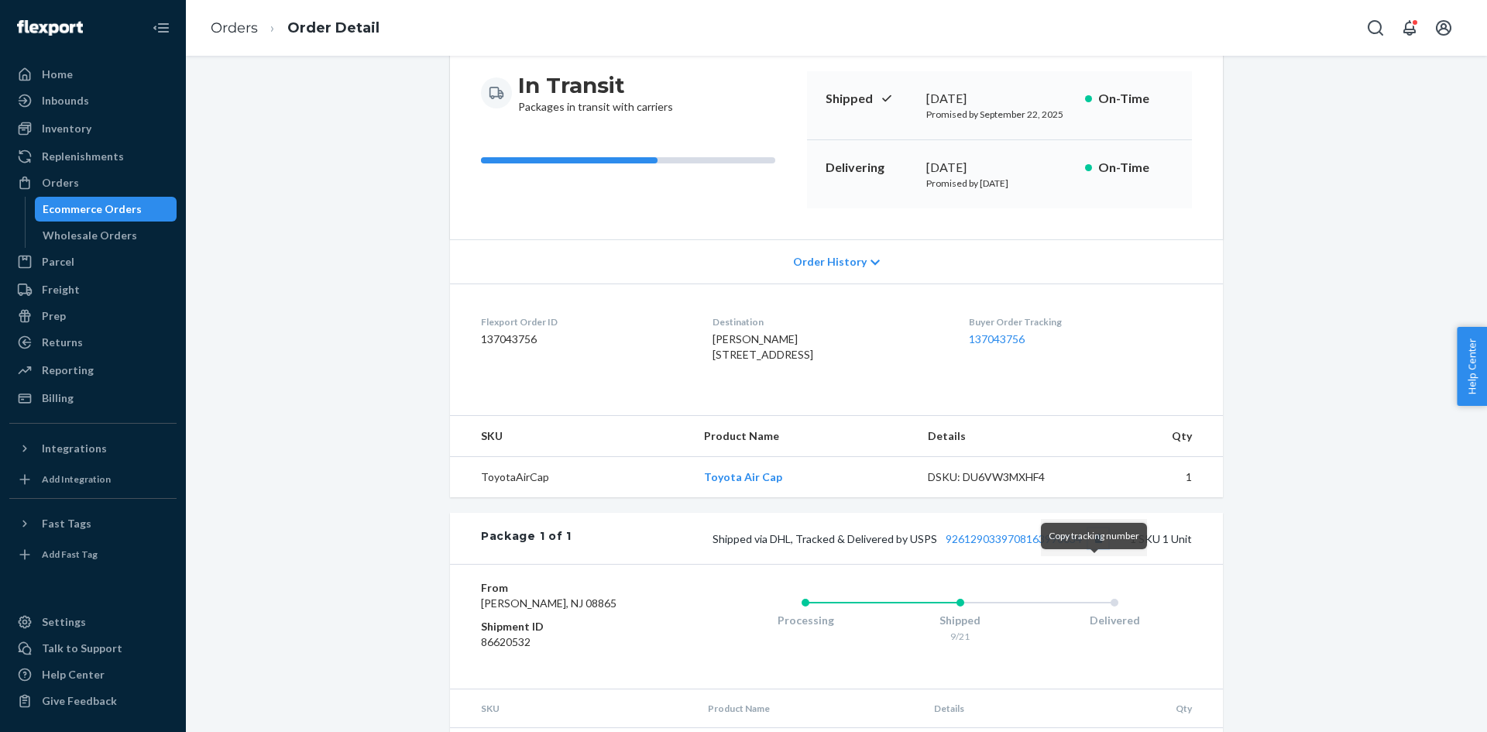
click at [1100, 548] on button "Copy tracking number" at bounding box center [1098, 538] width 20 height 20
click at [1097, 548] on button "Copy tracking number" at bounding box center [1098, 538] width 20 height 20
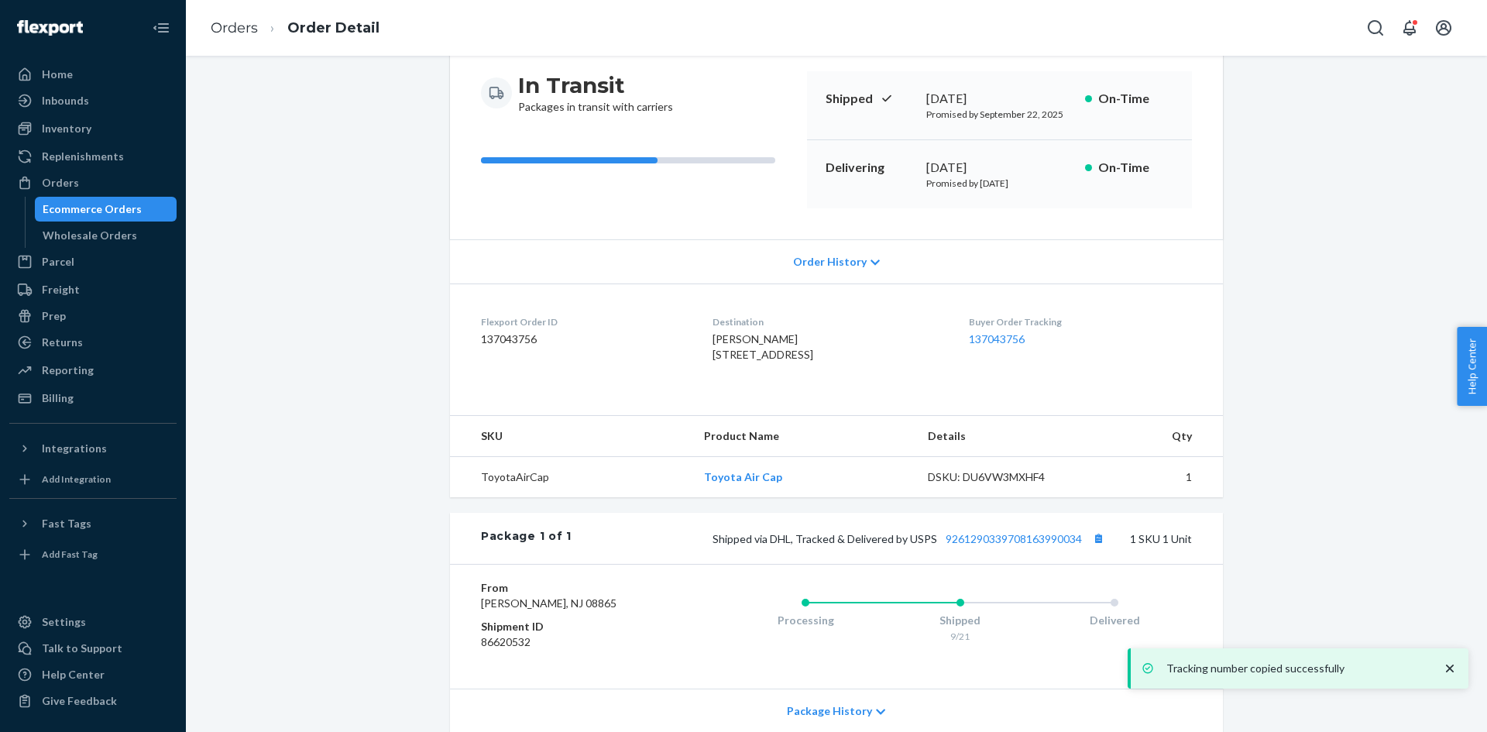
click at [772, 545] on span "Shipped via DHL, Tracked & Delivered by USPS 9261290339708163990034" at bounding box center [911, 538] width 396 height 13
copy span "DHL"
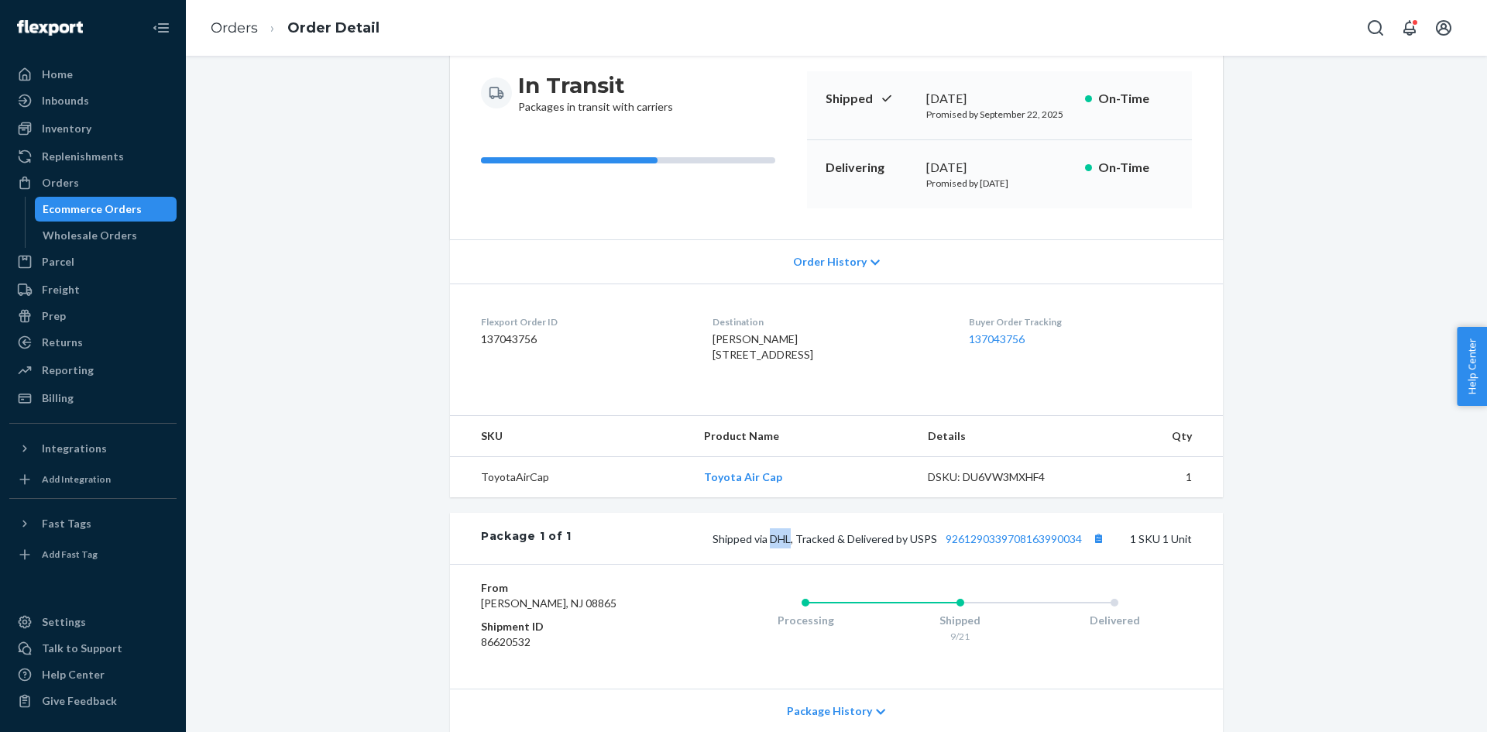
click at [102, 209] on div "Ecommerce Orders" at bounding box center [92, 208] width 99 height 15
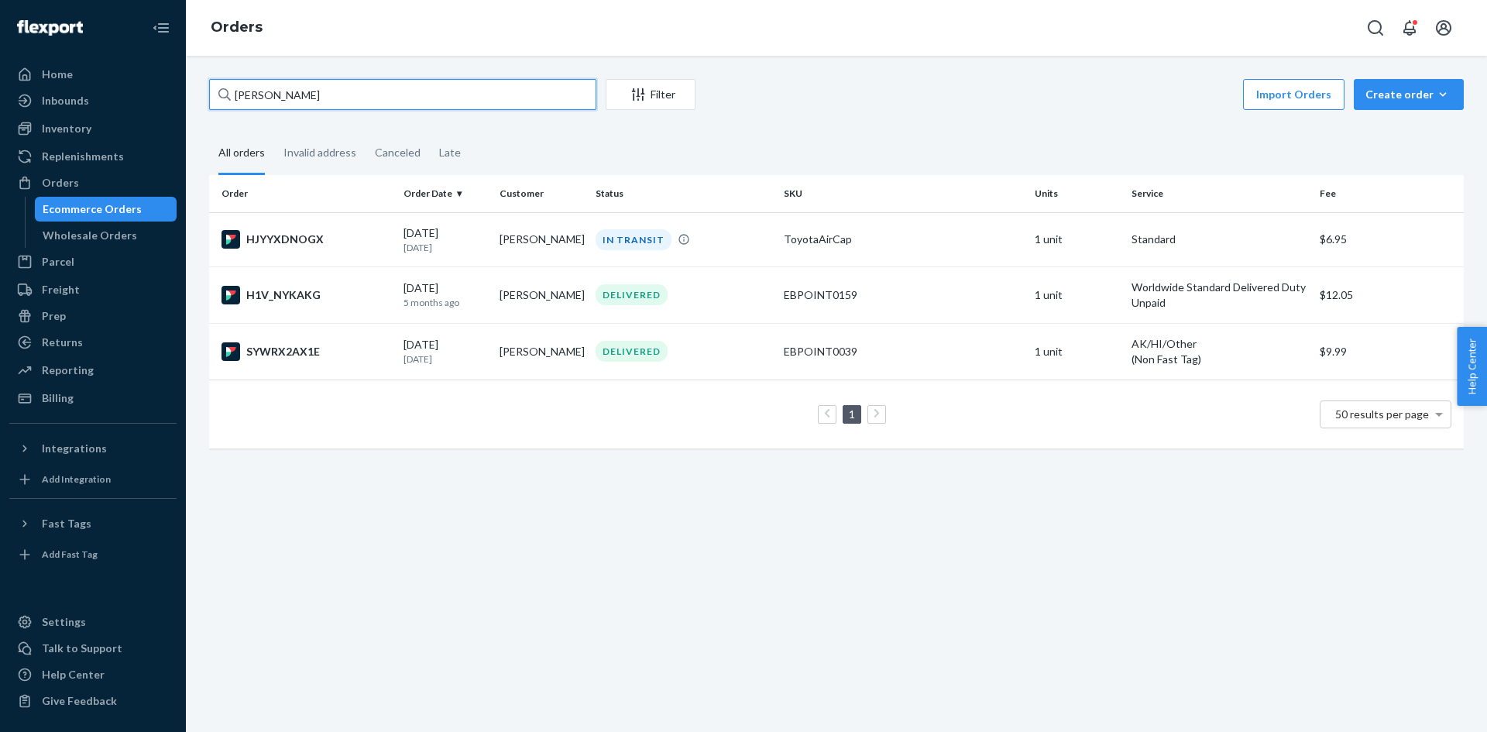
click at [483, 82] on input "Darren" at bounding box center [402, 94] width 387 height 31
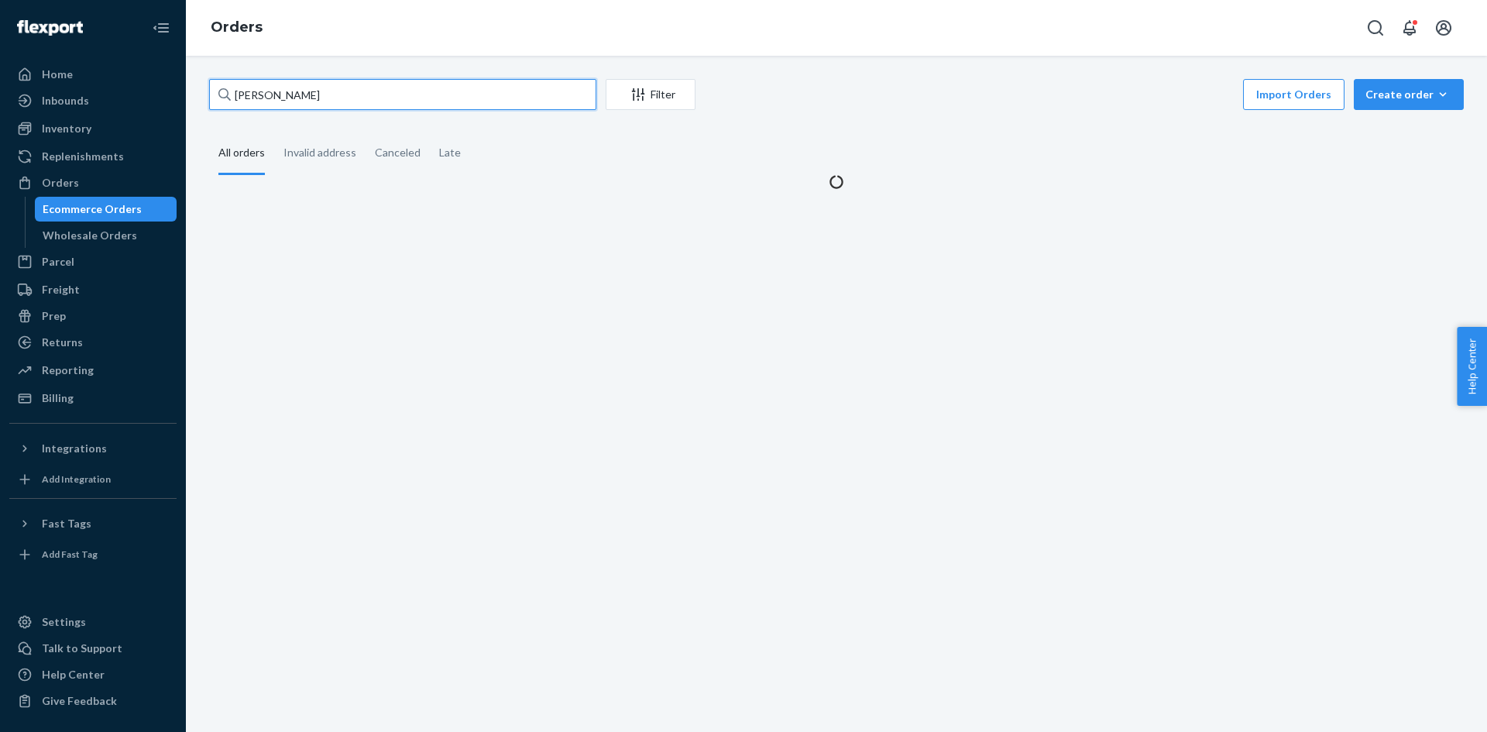
type input "Anna Gibes"
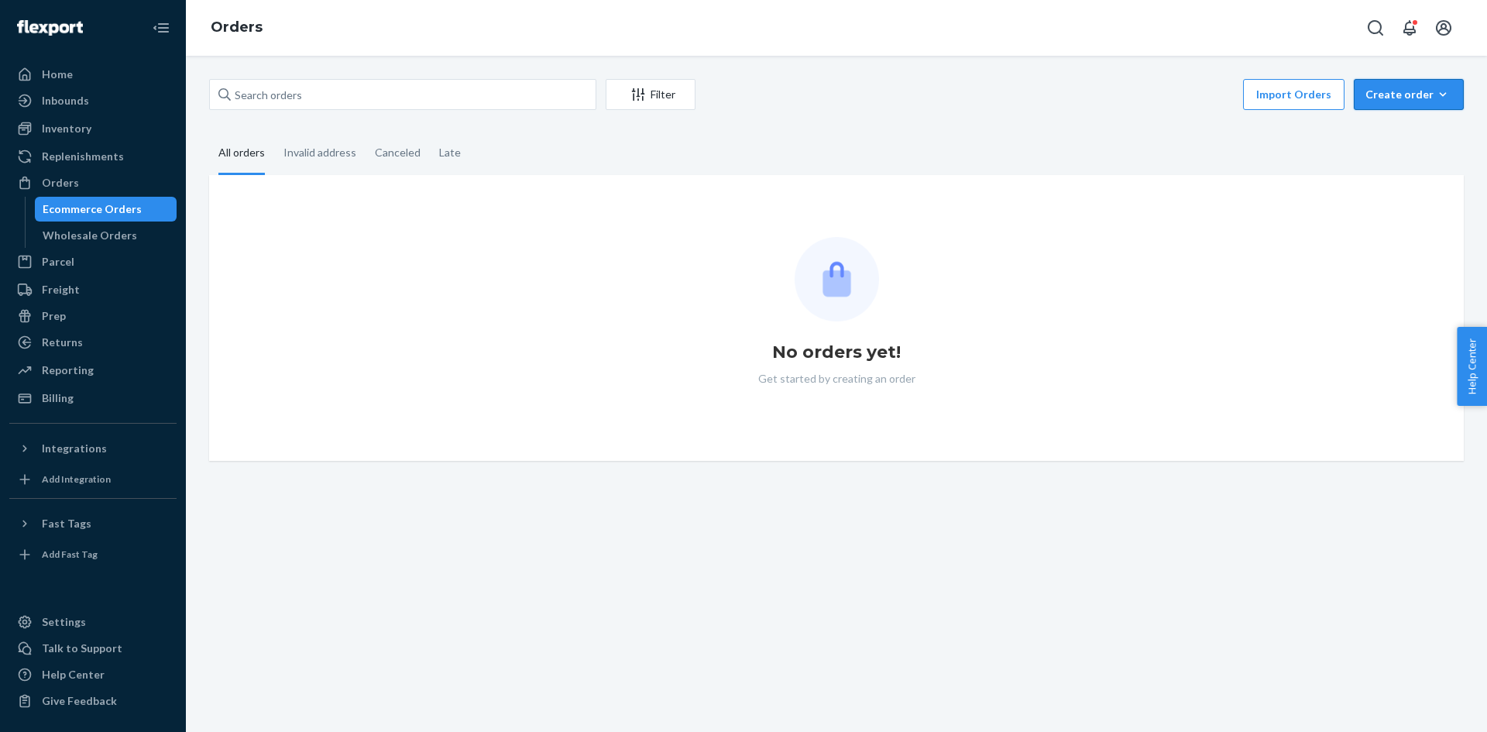
click at [1371, 97] on div "Create order" at bounding box center [1408, 94] width 87 height 15
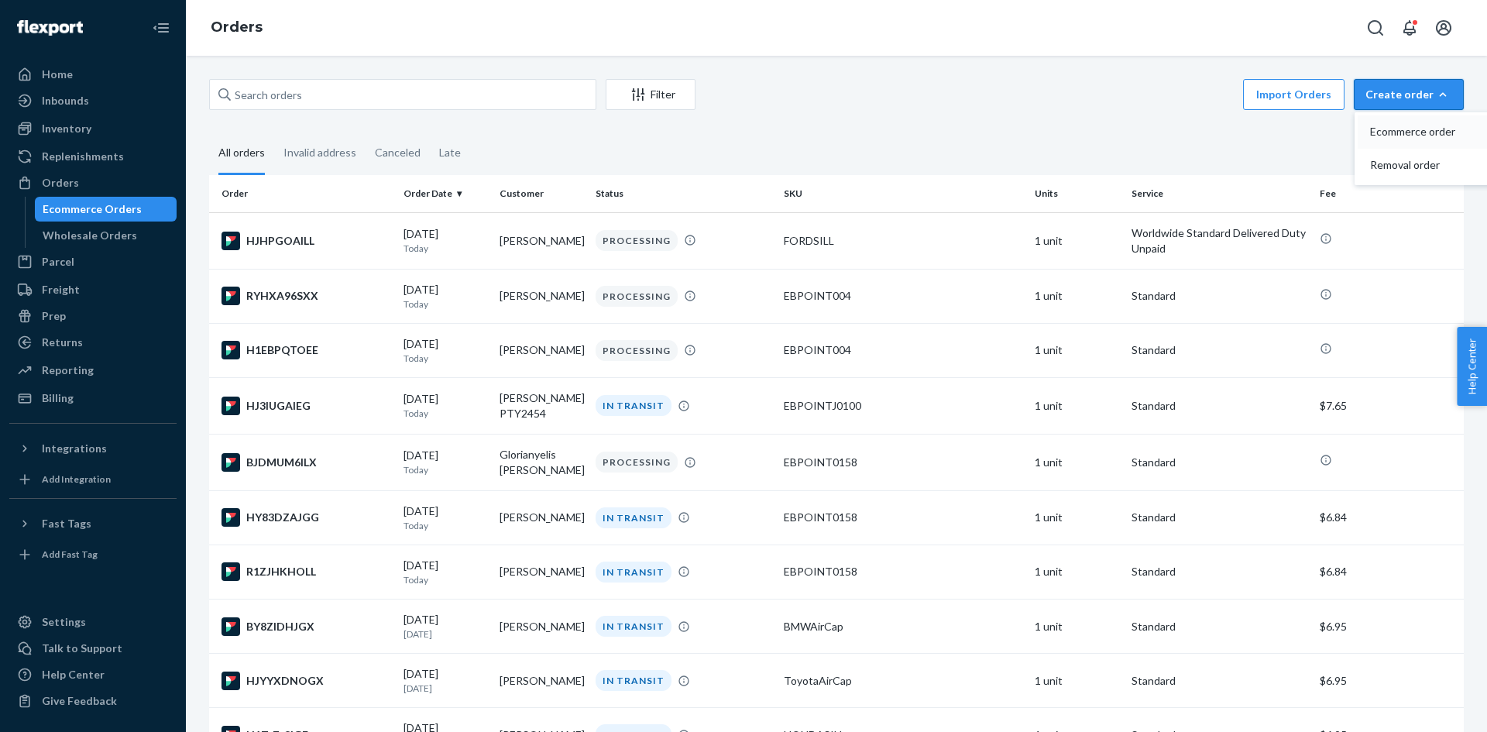
click at [1377, 129] on span "Ecommerce order" at bounding box center [1418, 131] width 96 height 11
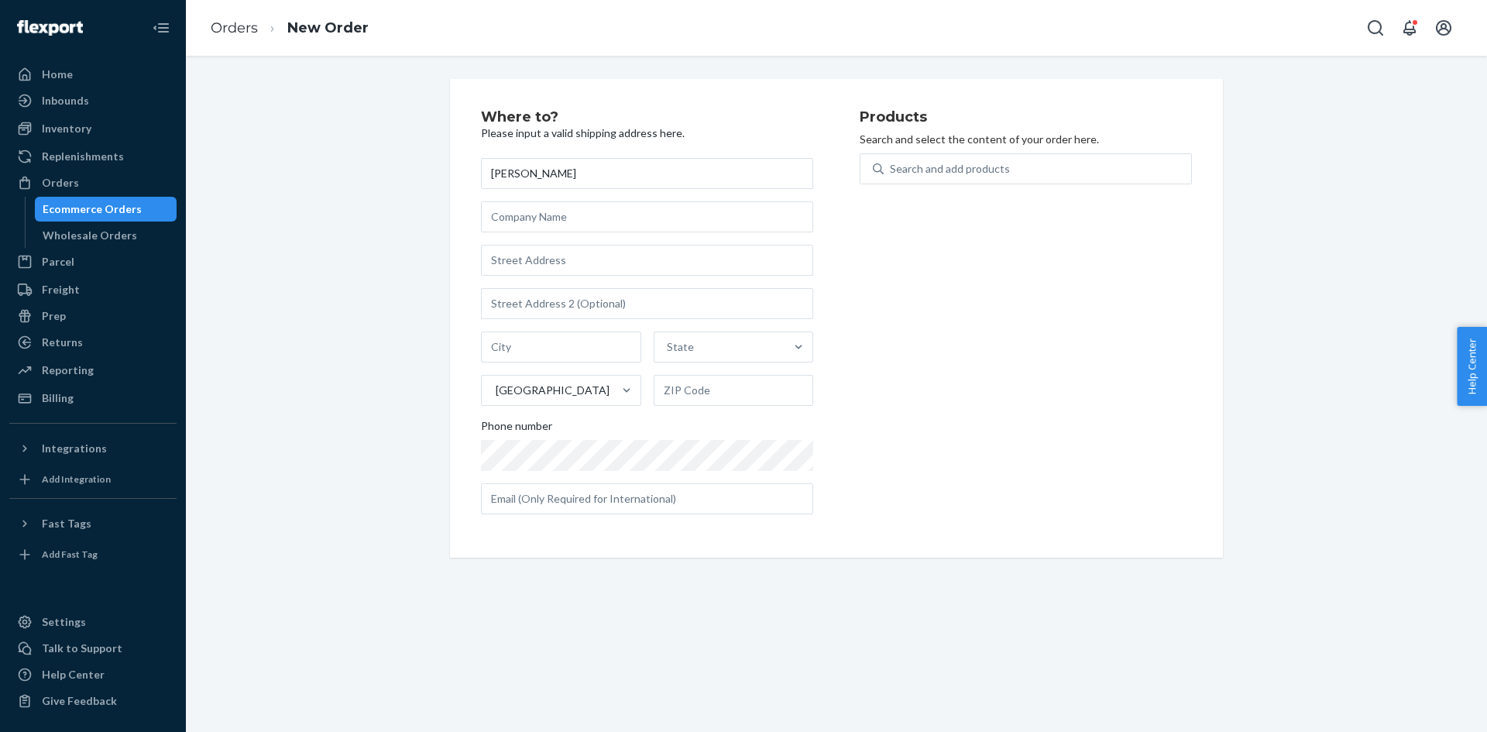
type input "Anna Gibes"
click at [533, 266] on input "text" at bounding box center [647, 260] width 332 height 31
type input "6800 W Raven Street,"
type input "Chicago"
type input "60631"
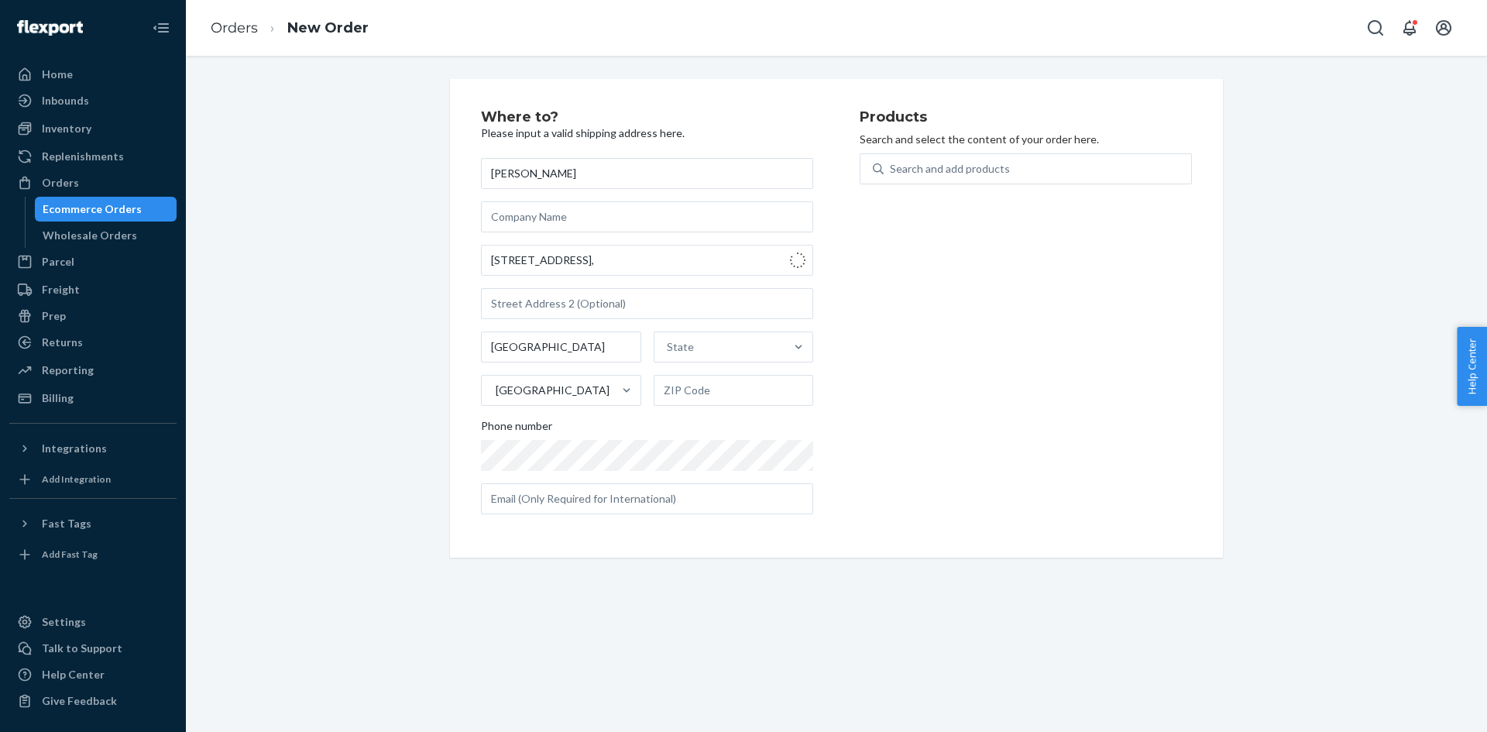
type input "6800 W Raven St"
click at [695, 395] on input "60631" at bounding box center [734, 390] width 160 height 31
click at [590, 318] on input "text" at bounding box center [647, 303] width 332 height 31
type input "Unit 302"
click at [709, 364] on div "Chicago Illinois United States 60631" at bounding box center [647, 368] width 332 height 74
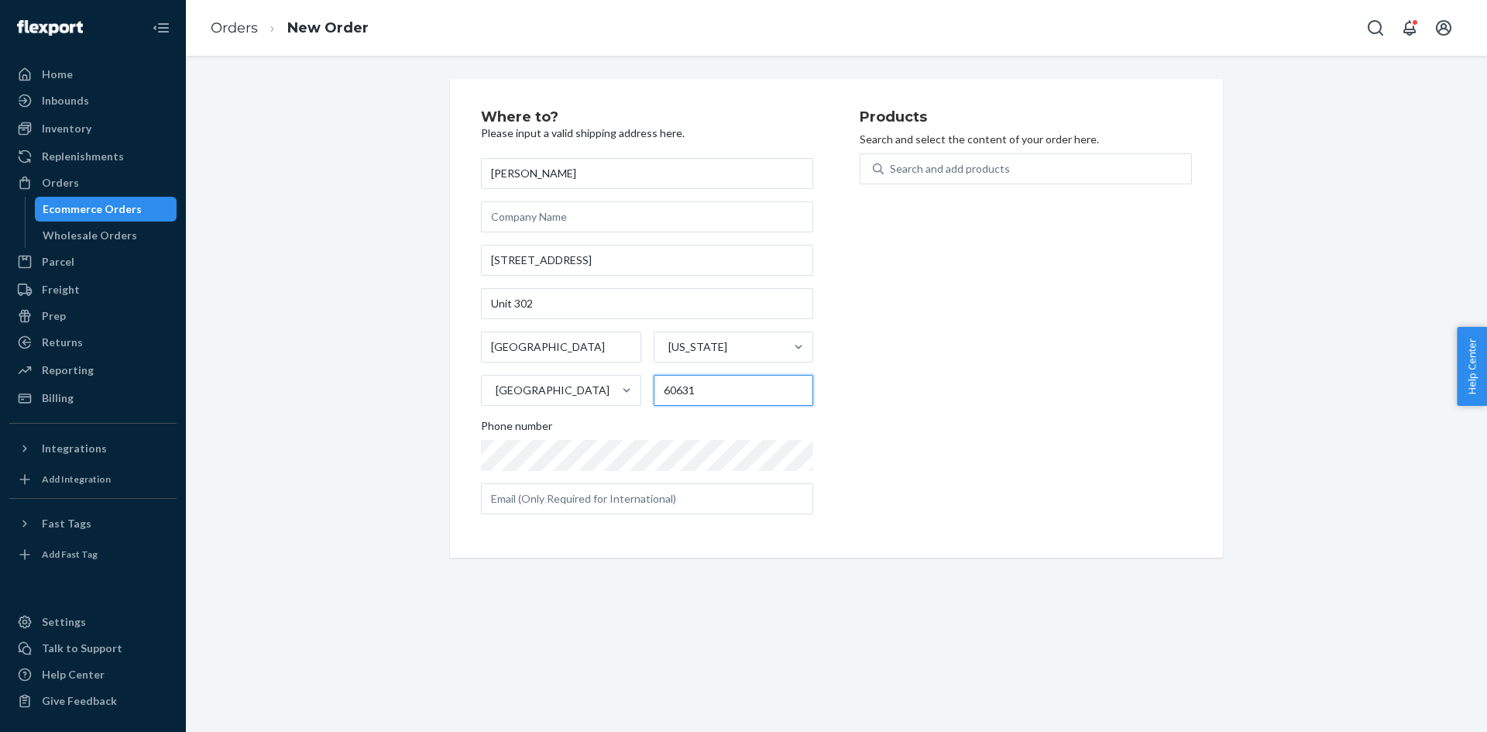
click at [713, 386] on input "60631" at bounding box center [734, 390] width 160 height 31
type input "60631-2527"
click at [852, 437] on div "Where to? Please input a valid shipping address here. Anna Gibes 6800 W Raven S…" at bounding box center [670, 318] width 379 height 417
click at [941, 173] on div "Search and add products" at bounding box center [950, 168] width 120 height 15
click at [891, 173] on input "0 results available. Use Up and Down to choose options, press Enter to select t…" at bounding box center [891, 168] width 2 height 15
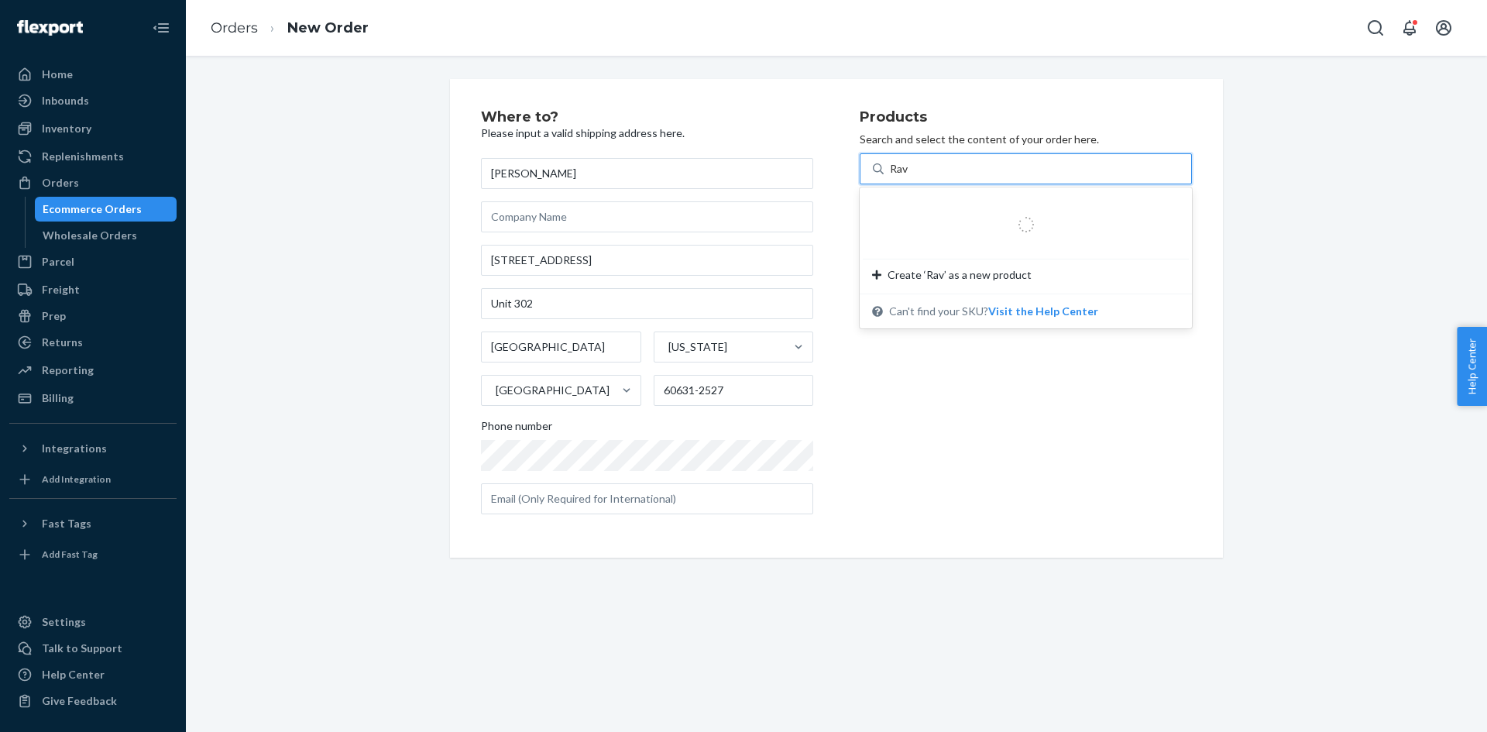
type input "Rav4"
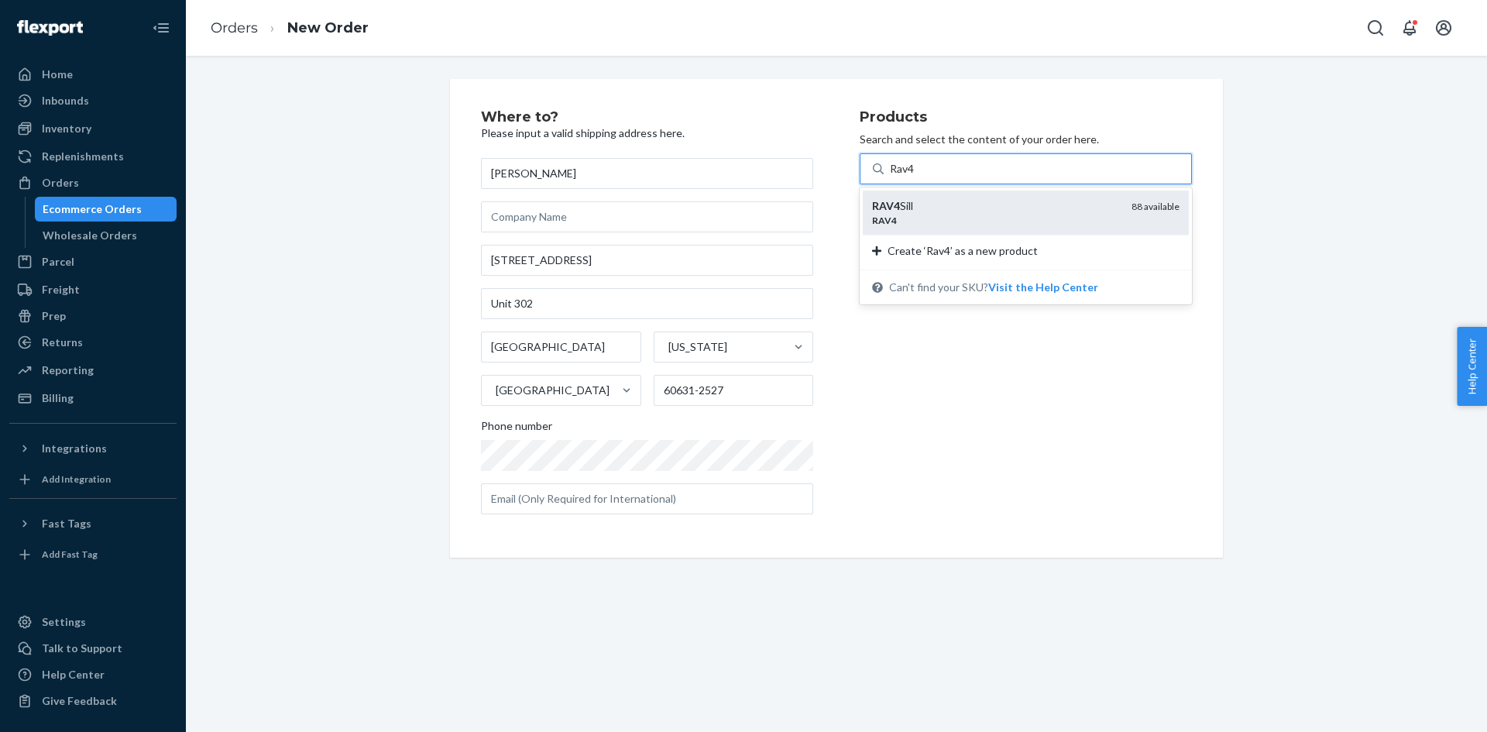
click at [914, 224] on div "RAV4" at bounding box center [995, 220] width 247 height 13
click at [914, 177] on input "Rav4" at bounding box center [903, 168] width 26 height 15
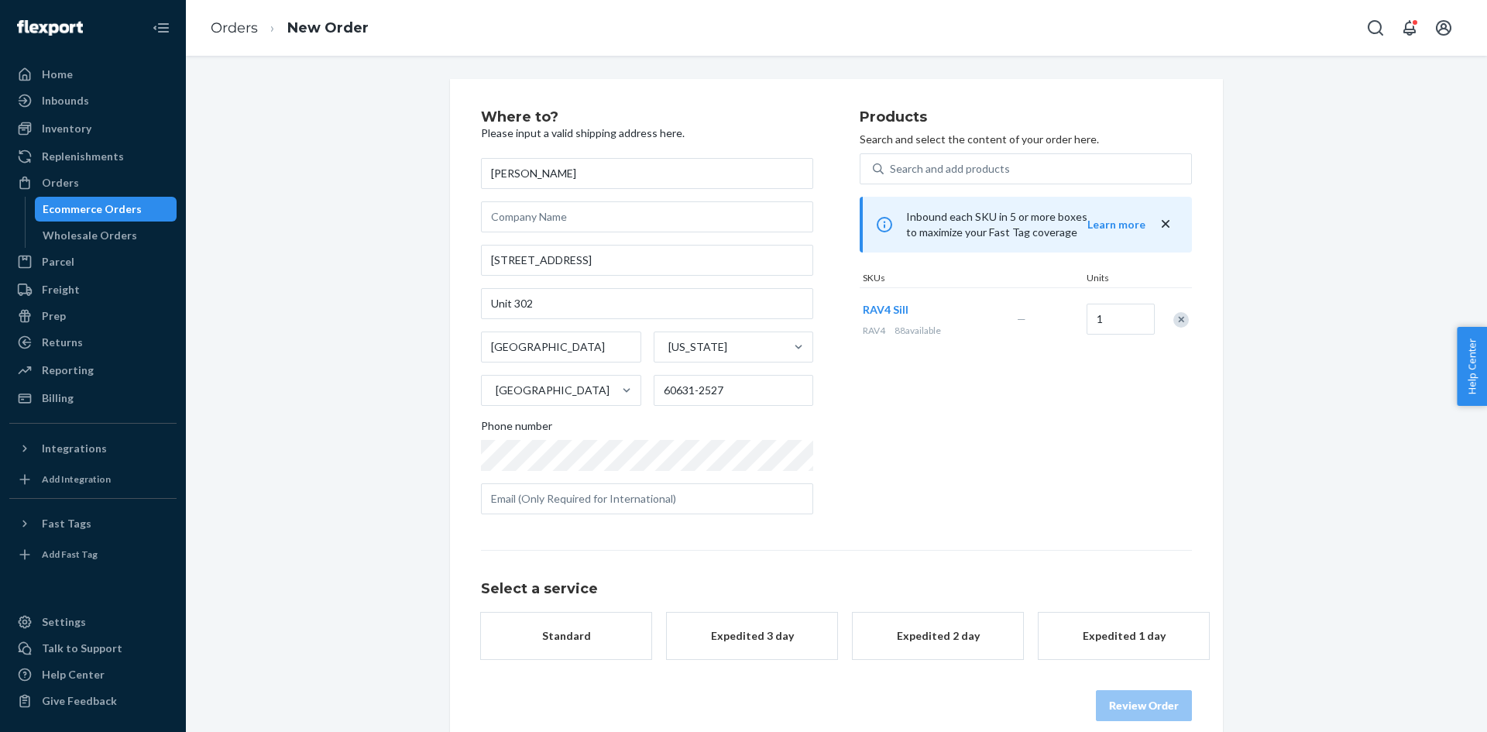
click at [593, 630] on div "Standard" at bounding box center [566, 635] width 124 height 15
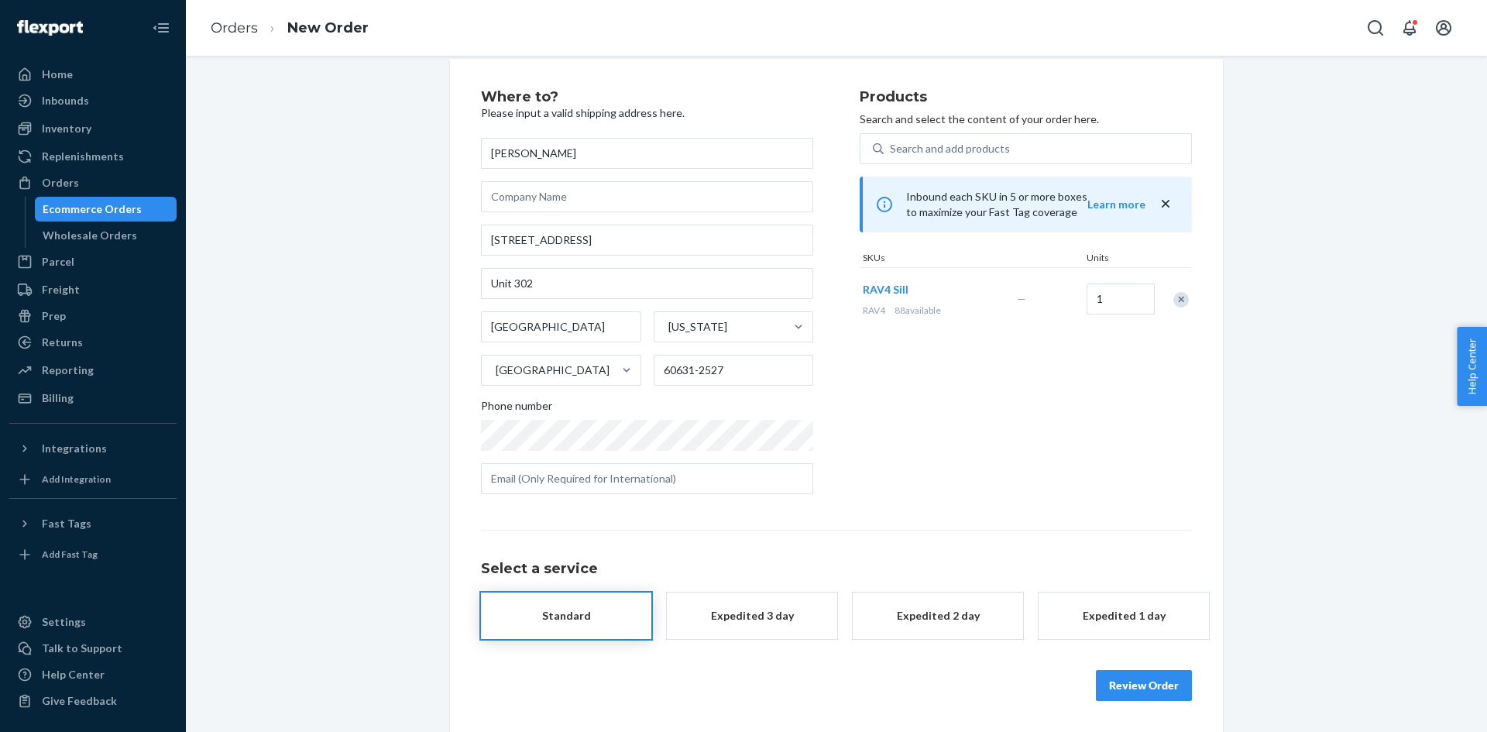
scroll to position [21, 0]
click at [1150, 702] on button "Review Order" at bounding box center [1144, 700] width 96 height 31
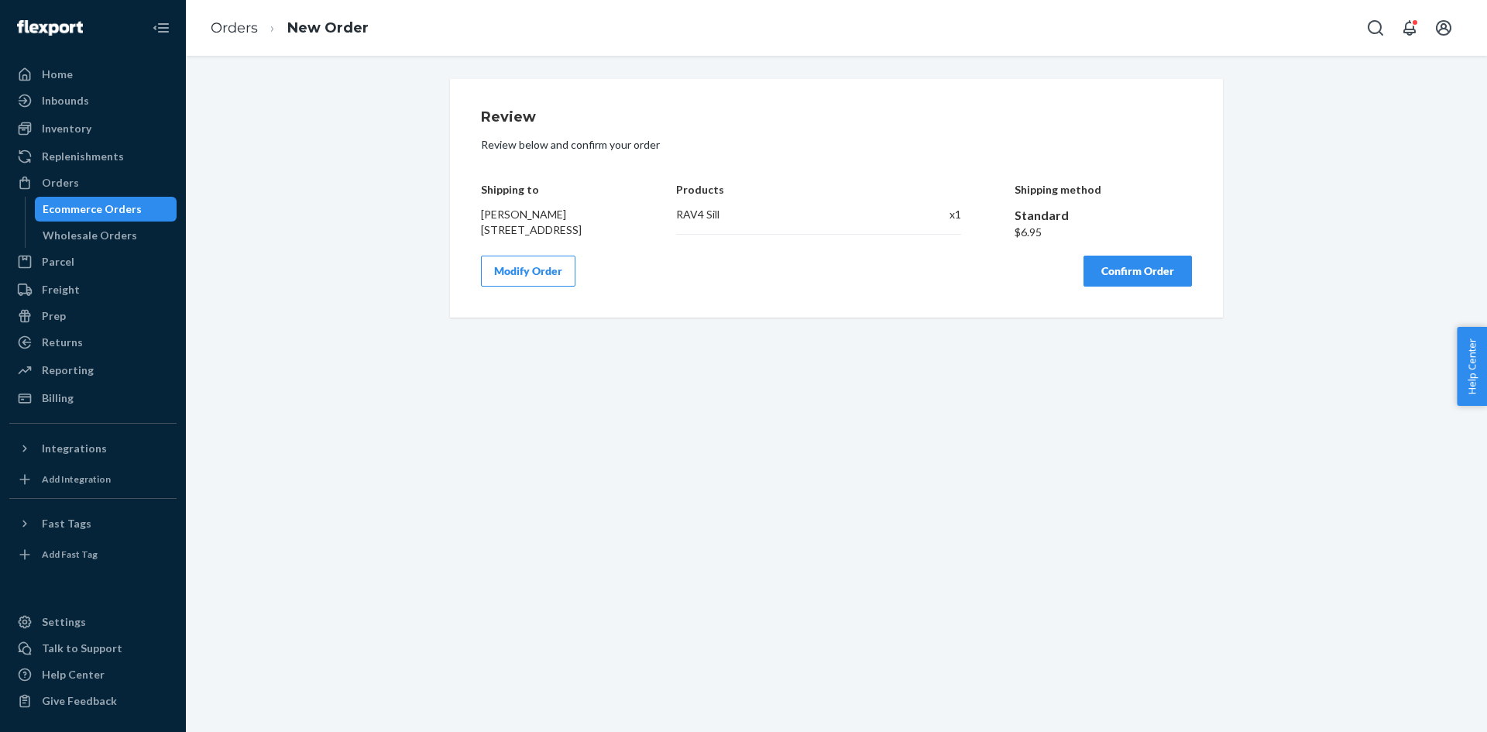
scroll to position [0, 0]
click at [1143, 287] on button "Confirm Order" at bounding box center [1138, 271] width 108 height 31
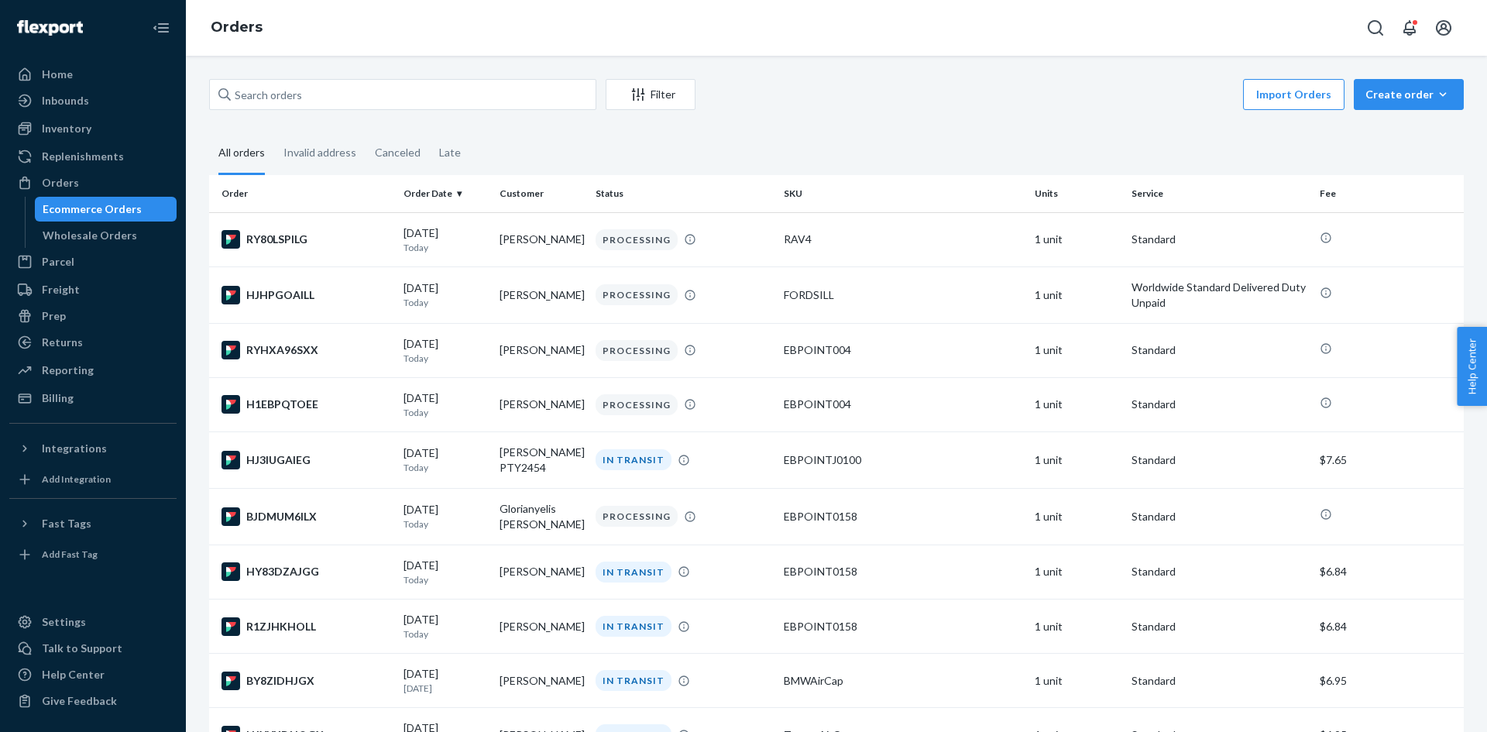
click at [302, 97] on input "text" at bounding box center [402, 94] width 387 height 31
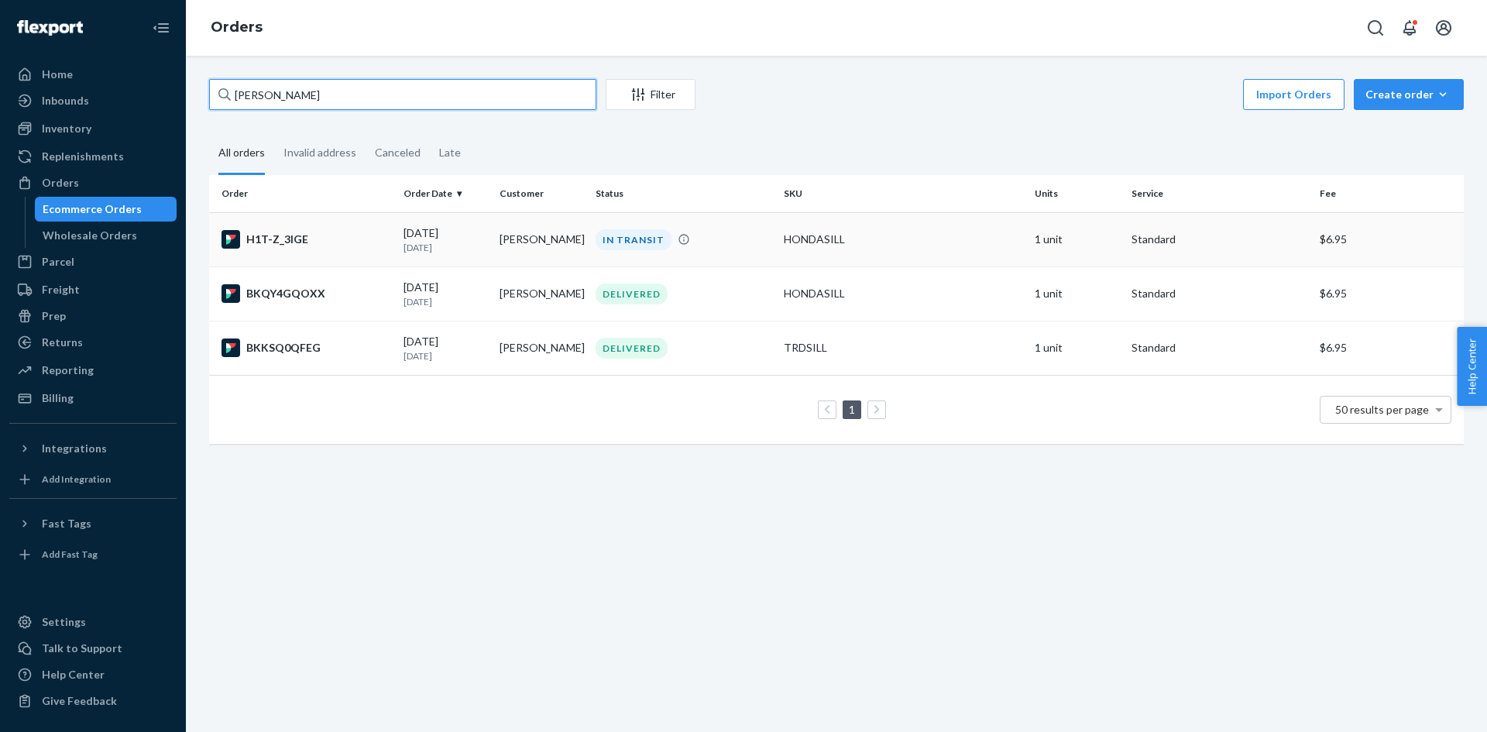
type input "Laurie shaw"
click at [725, 239] on div "IN TRANSIT" at bounding box center [683, 239] width 182 height 21
